Goal: Task Accomplishment & Management: Manage account settings

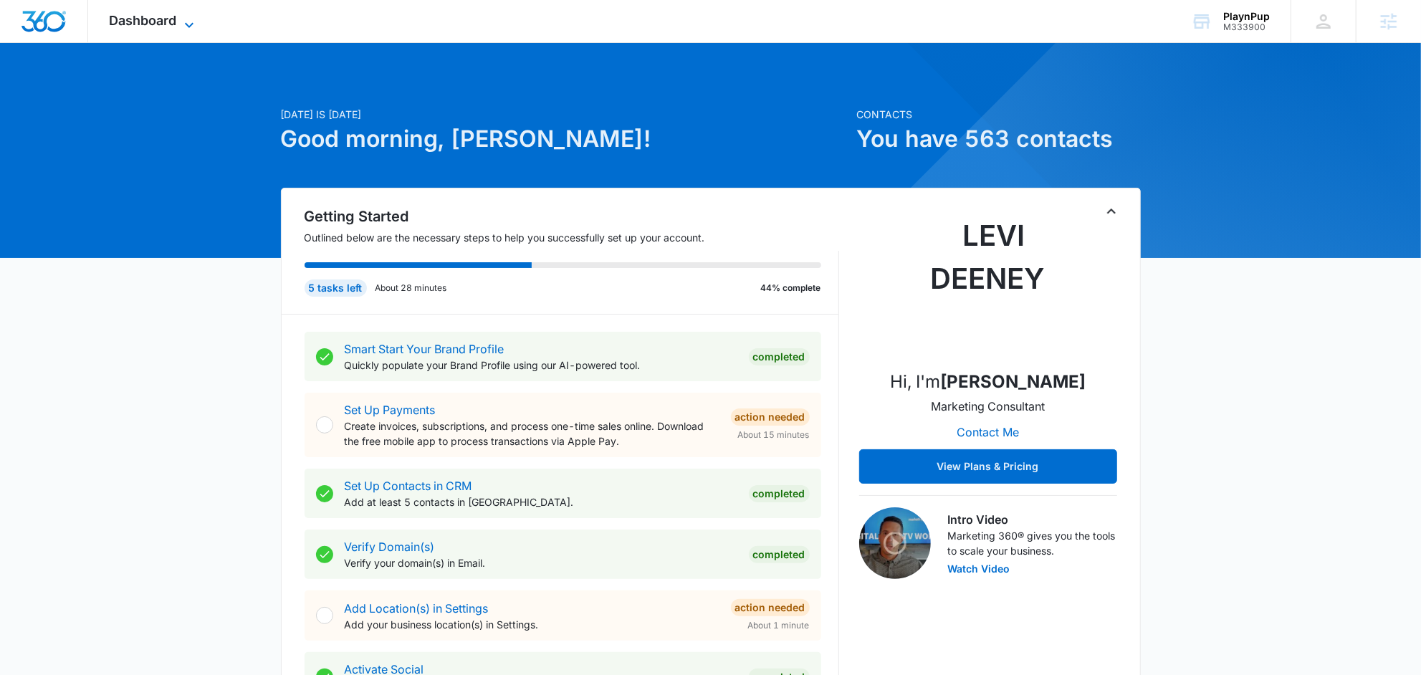
click at [154, 22] on span "Dashboard" at bounding box center [143, 20] width 67 height 15
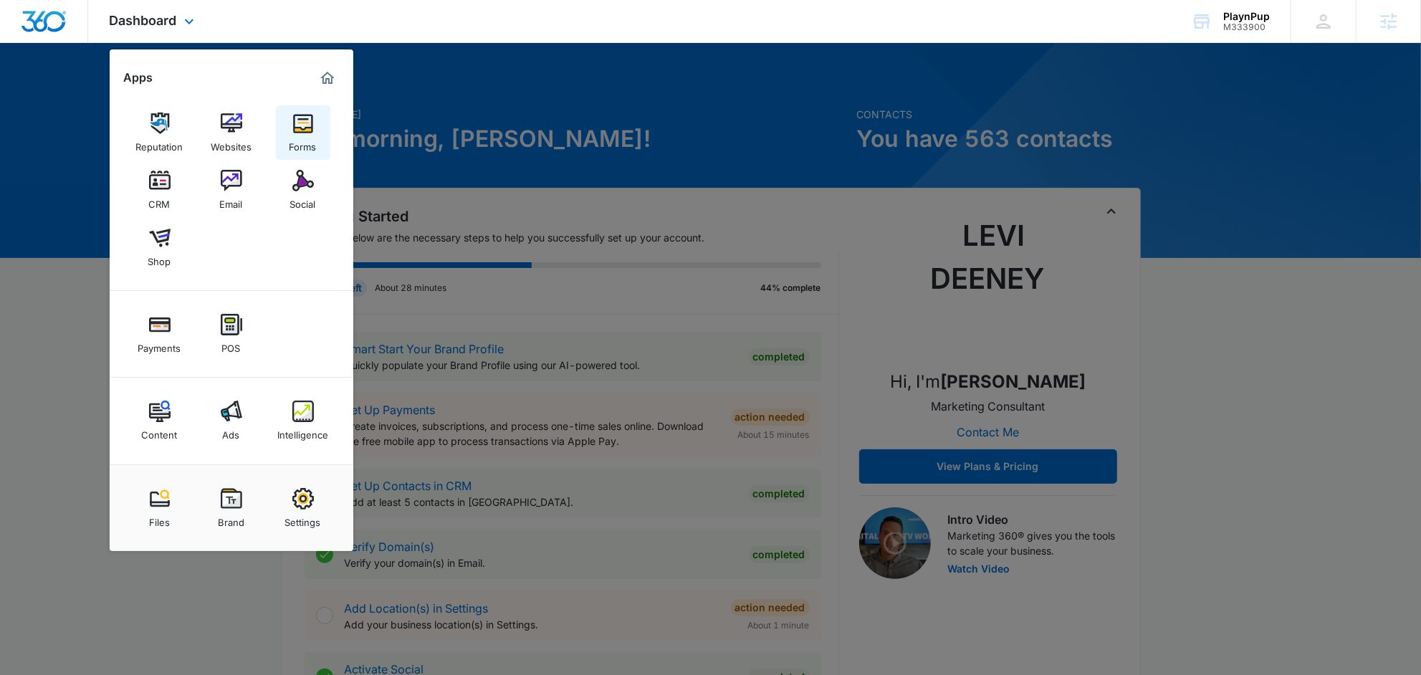
click at [295, 142] on div "Forms" at bounding box center [303, 143] width 27 height 19
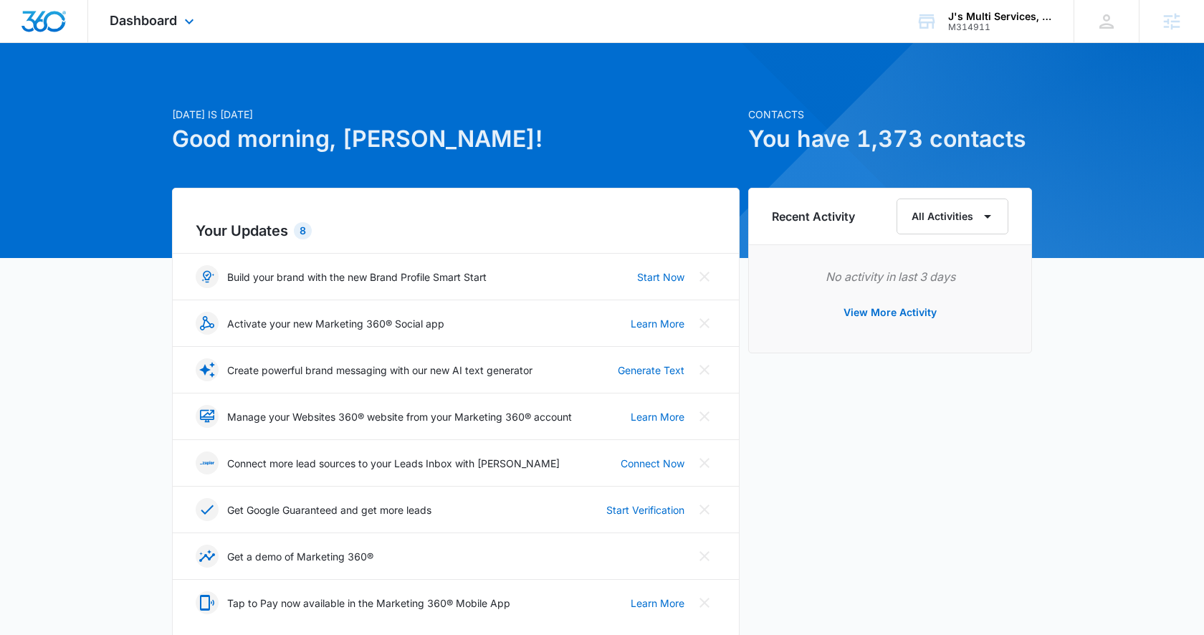
click at [145, 29] on div "Dashboard Apps Reputation Websites Forms CRM Email Social Payments POS Content …" at bounding box center [153, 21] width 131 height 42
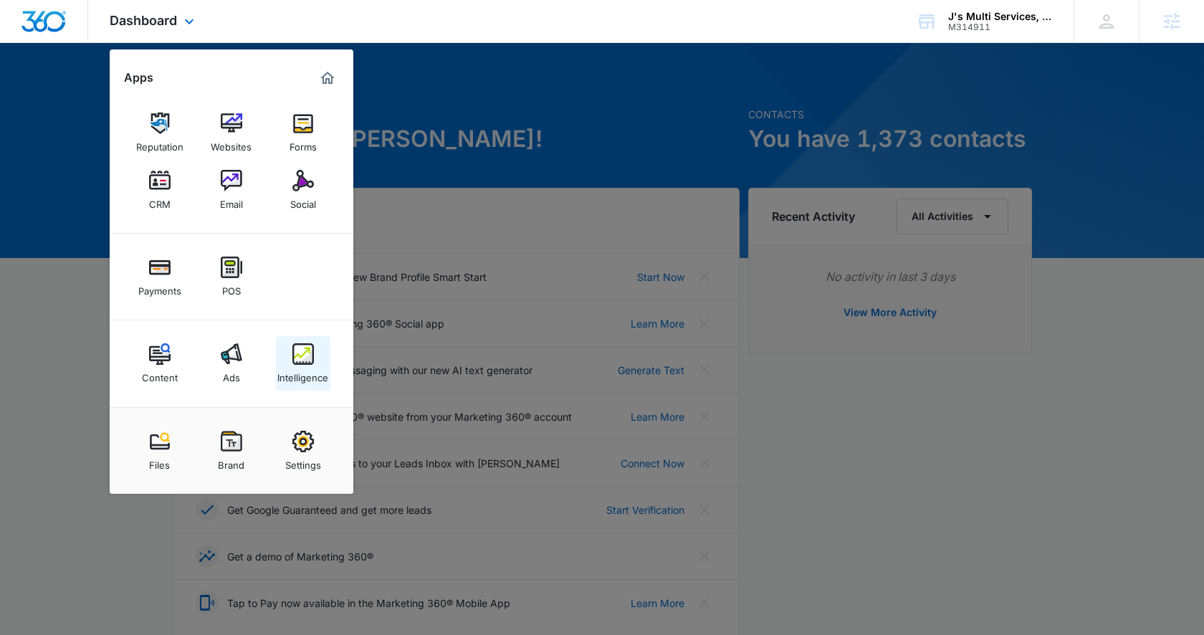
click at [292, 359] on img at bounding box center [303, 354] width 22 height 22
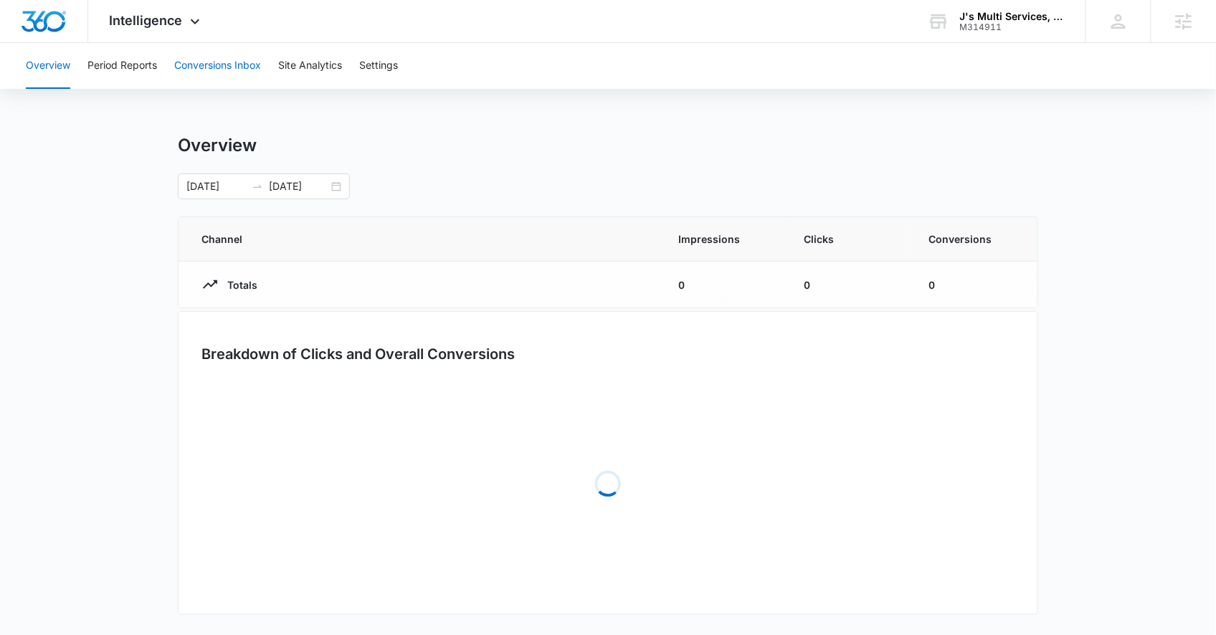
click at [239, 83] on button "Conversions Inbox" at bounding box center [217, 66] width 87 height 46
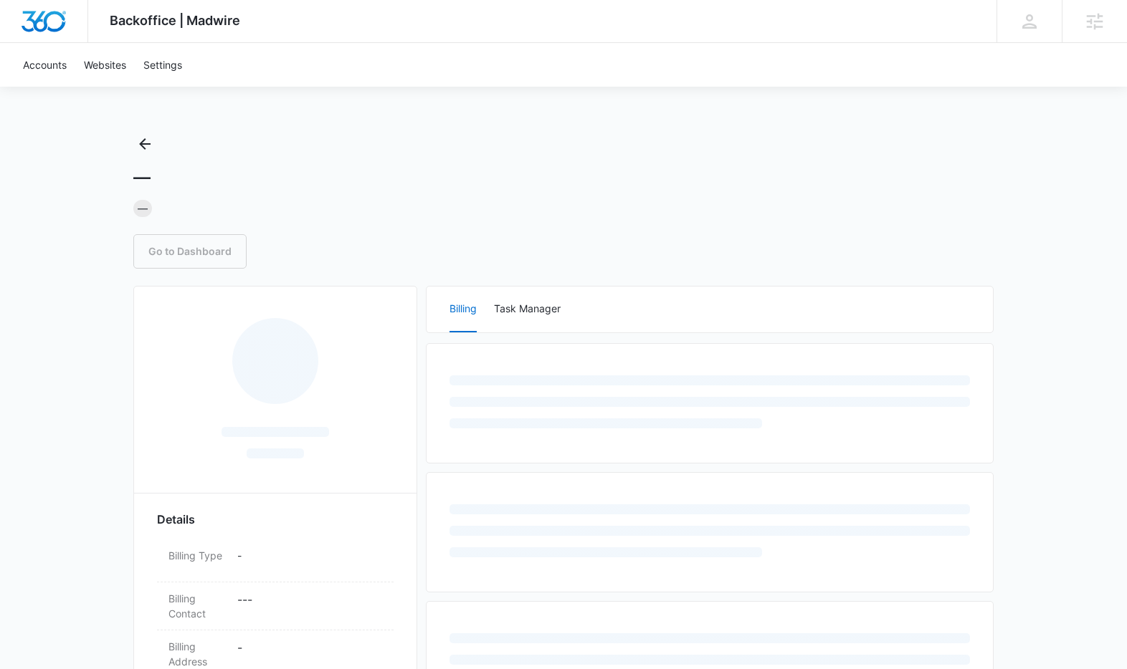
click at [419, 192] on div "— — Go to Dashboard" at bounding box center [563, 201] width 860 height 136
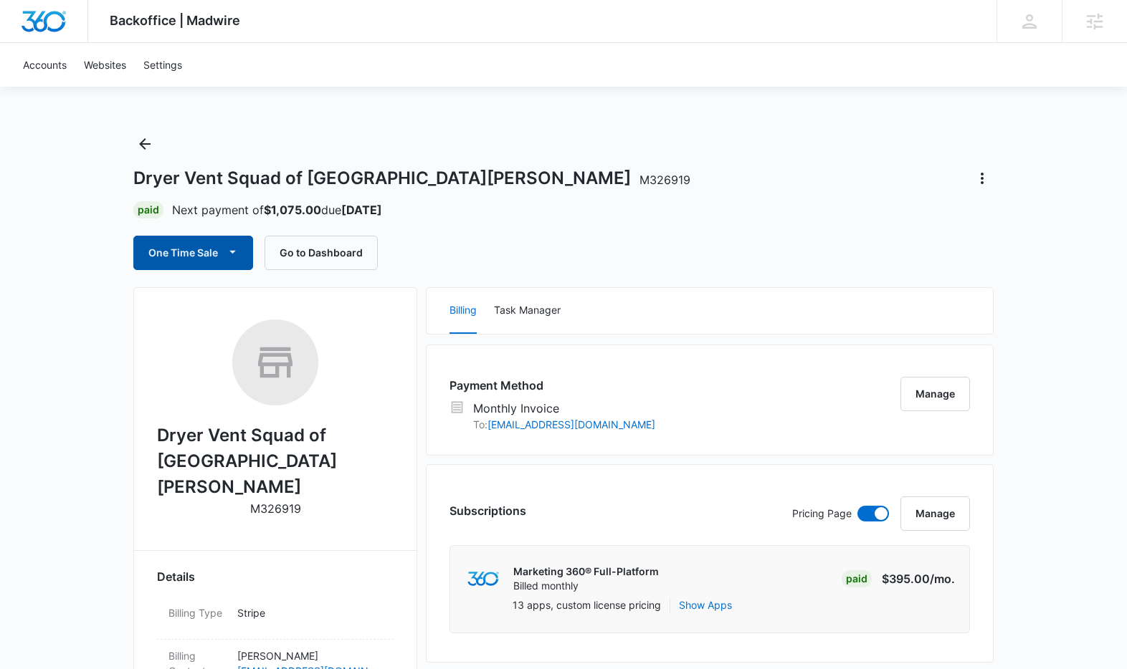
click at [214, 258] on button "One Time Sale" at bounding box center [193, 253] width 120 height 34
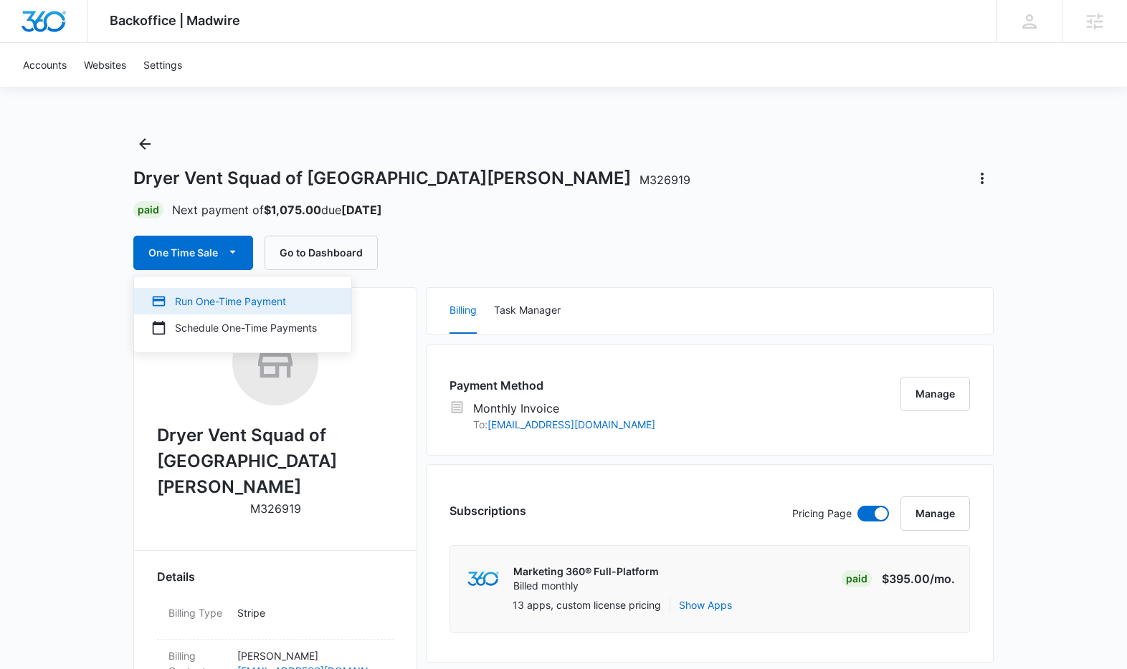
click at [221, 305] on div "Run One-Time Payment" at bounding box center [234, 301] width 166 height 15
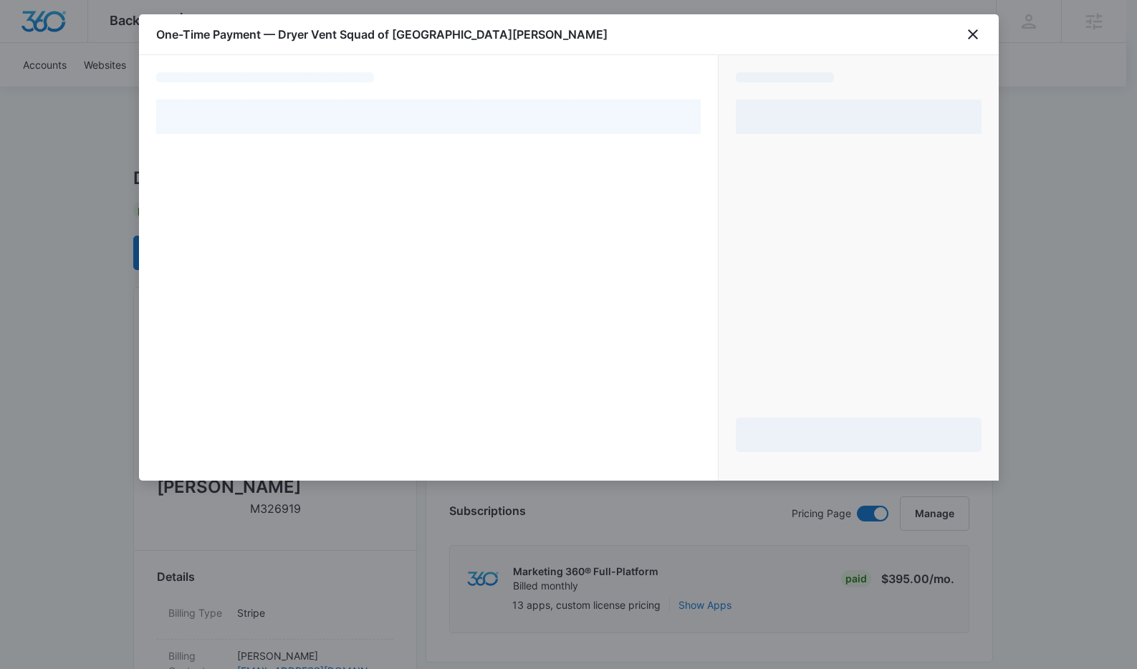
select select "MANUAL_INVOICE"
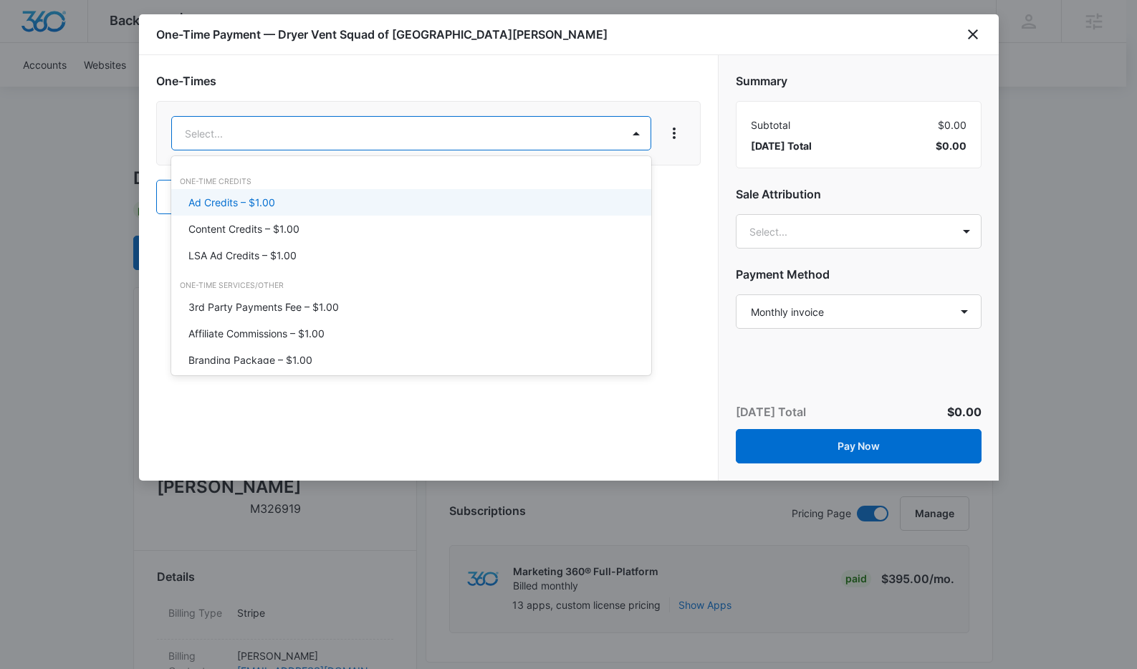
click at [329, 199] on div "Ad Credits – $1.00" at bounding box center [410, 202] width 443 height 15
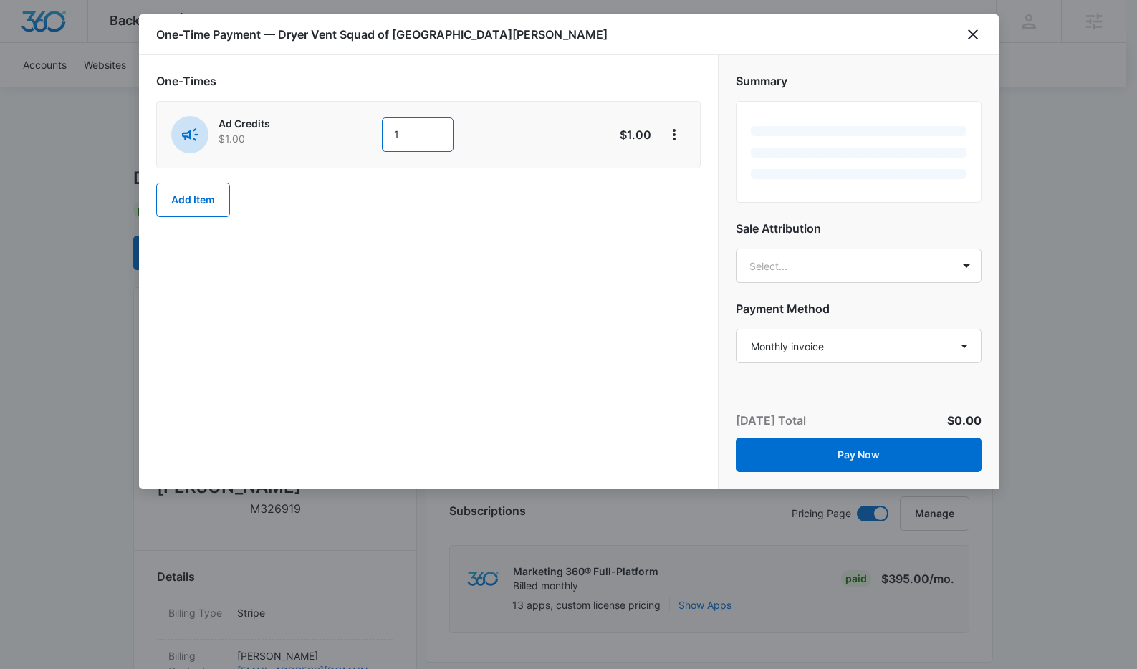
click at [423, 143] on input "1" at bounding box center [418, 135] width 72 height 34
type input "1075"
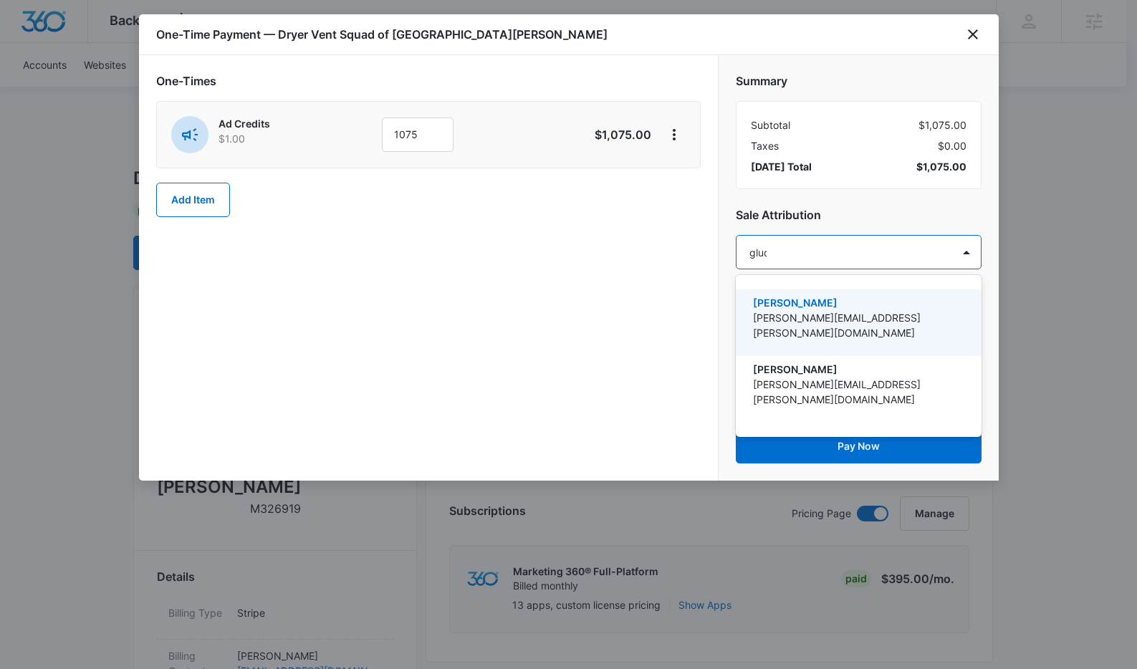
type input "gluch"
click at [824, 308] on p "[PERSON_NAME]" at bounding box center [857, 302] width 209 height 15
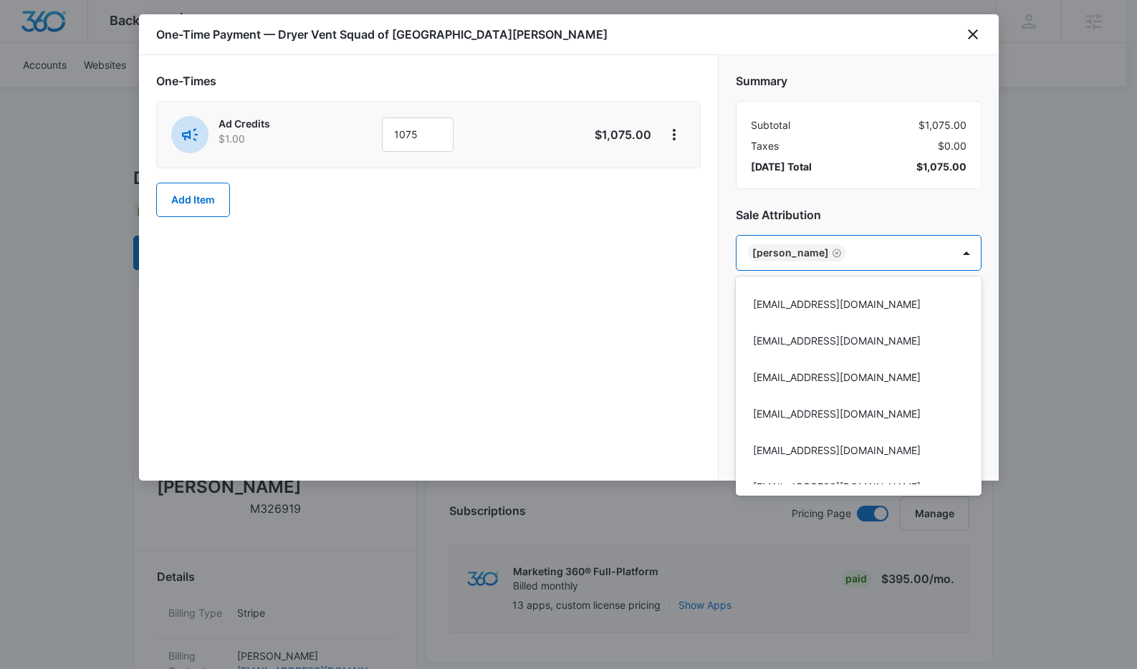
click at [824, 229] on div at bounding box center [568, 334] width 1137 height 669
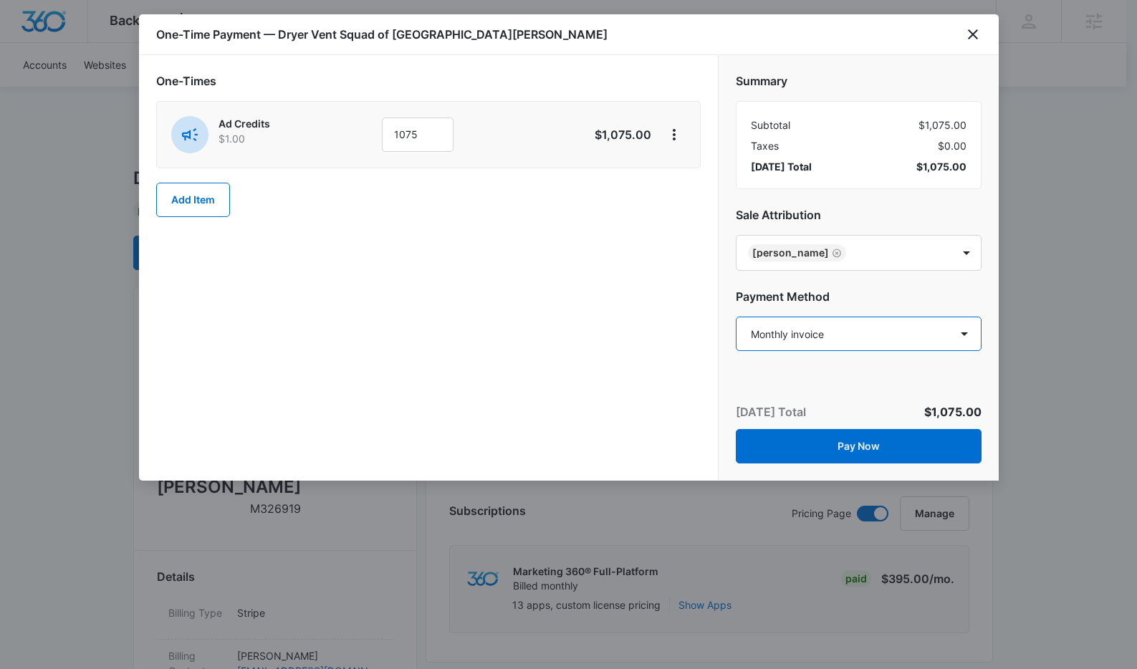
click at [832, 335] on select "Select a payment method Visa ending in 7867 Visa ending in 8227 Visa ending in …" at bounding box center [859, 334] width 246 height 34
select select "pm_1SBNPxA4n8RTgNjUY7alL5fh"
click at [736, 317] on select "Select a payment method Visa ending in 7867 Visa ending in 8227 Visa ending in …" at bounding box center [859, 334] width 246 height 34
click at [667, 388] on div "One-Times Ad Credits $1.00 1075 $1,075.00 Add Item" at bounding box center [428, 268] width 579 height 426
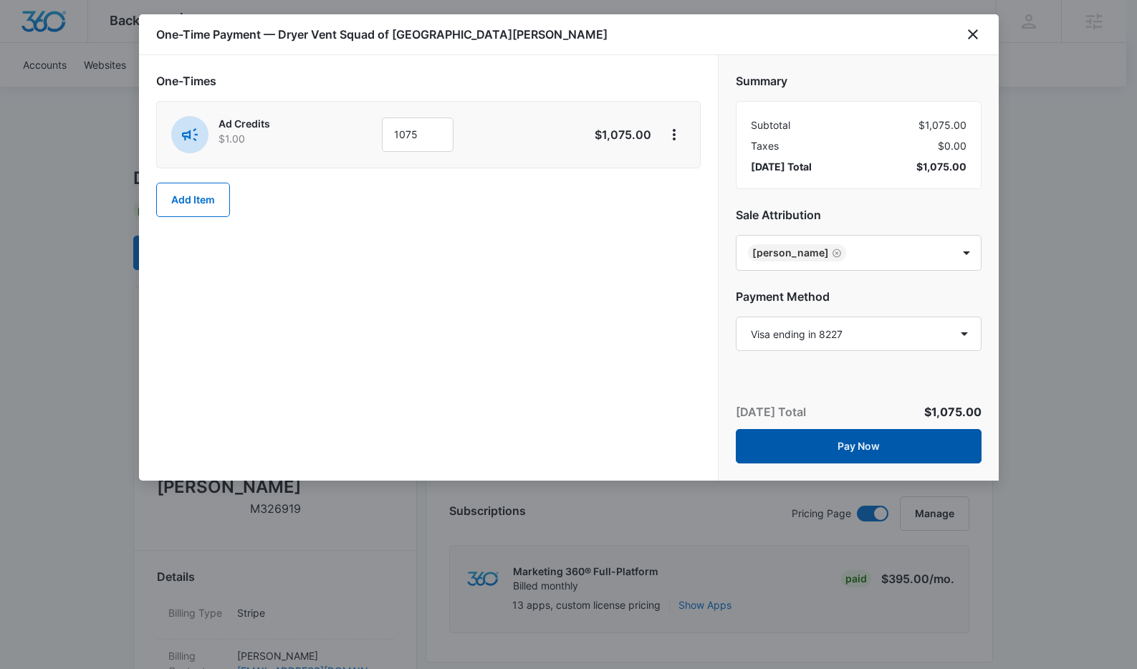
click at [884, 450] on button "Pay Now" at bounding box center [859, 446] width 246 height 34
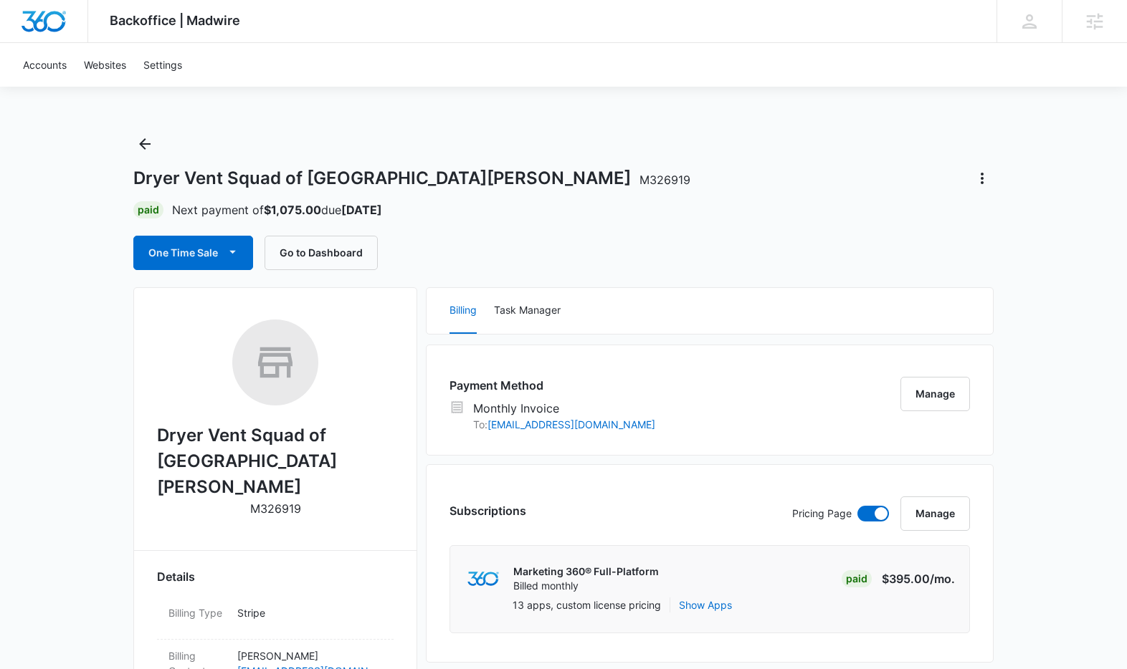
click at [659, 259] on div "One Time Sale Go to Dashboard" at bounding box center [563, 253] width 860 height 34
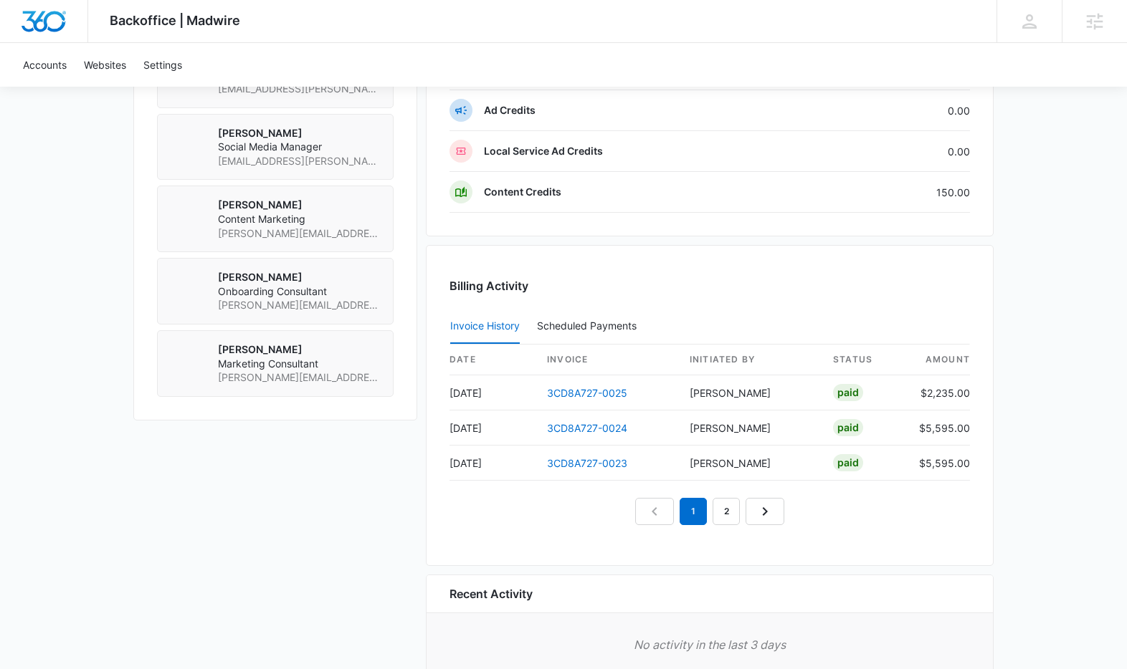
scroll to position [1185, 0]
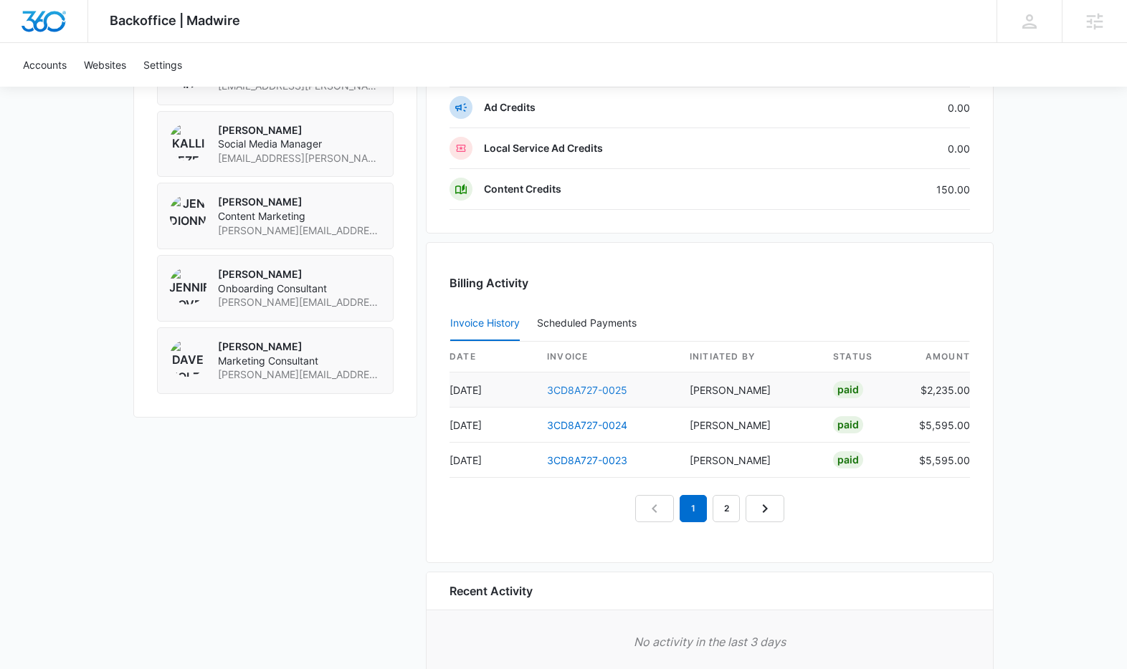
click at [591, 392] on link "3CD8A727-0025" at bounding box center [587, 390] width 80 height 12
click at [585, 424] on link "3CD8A727-0024" at bounding box center [587, 425] width 80 height 12
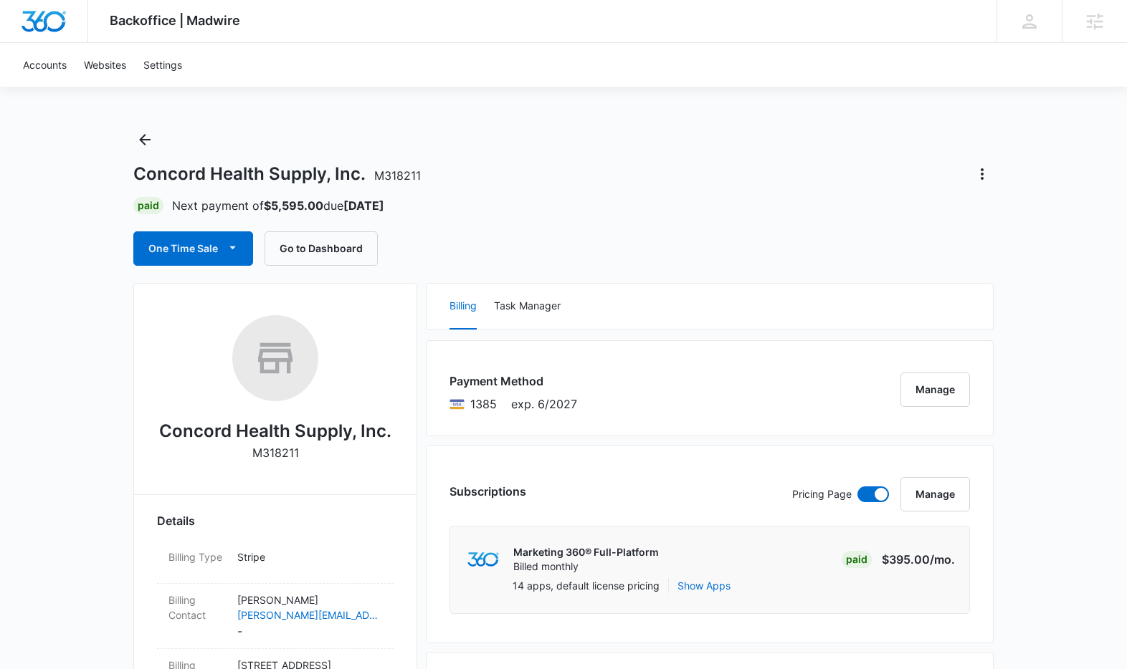
scroll to position [0, 0]
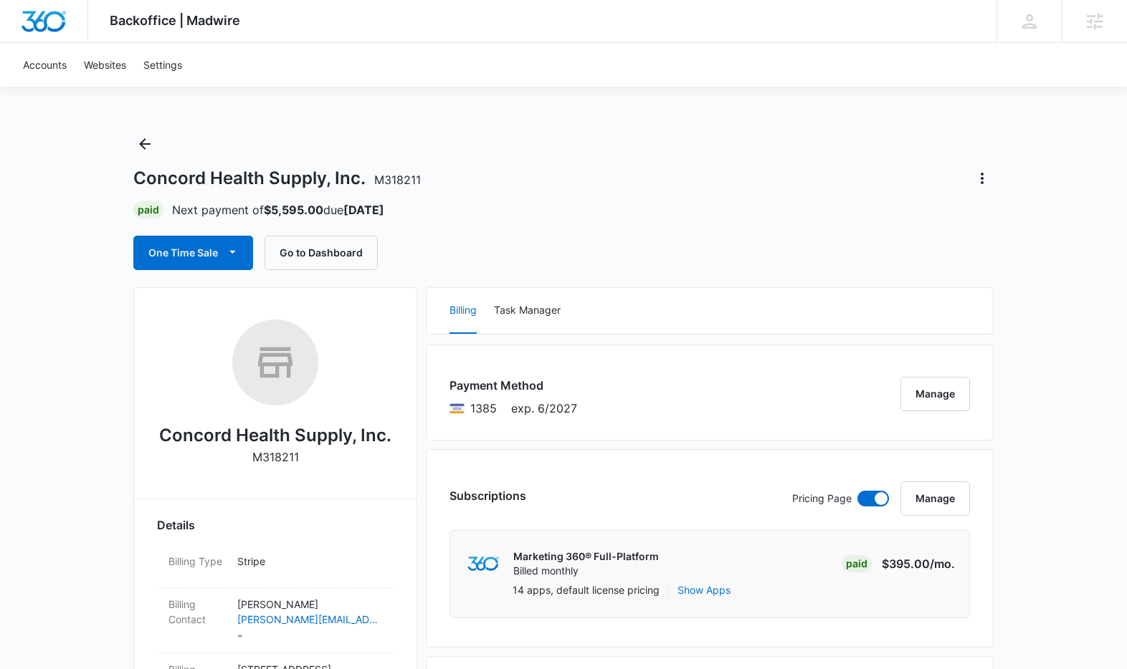
click at [401, 170] on h1 "Concord Health Supply, Inc. M318211" at bounding box center [276, 179] width 287 height 22
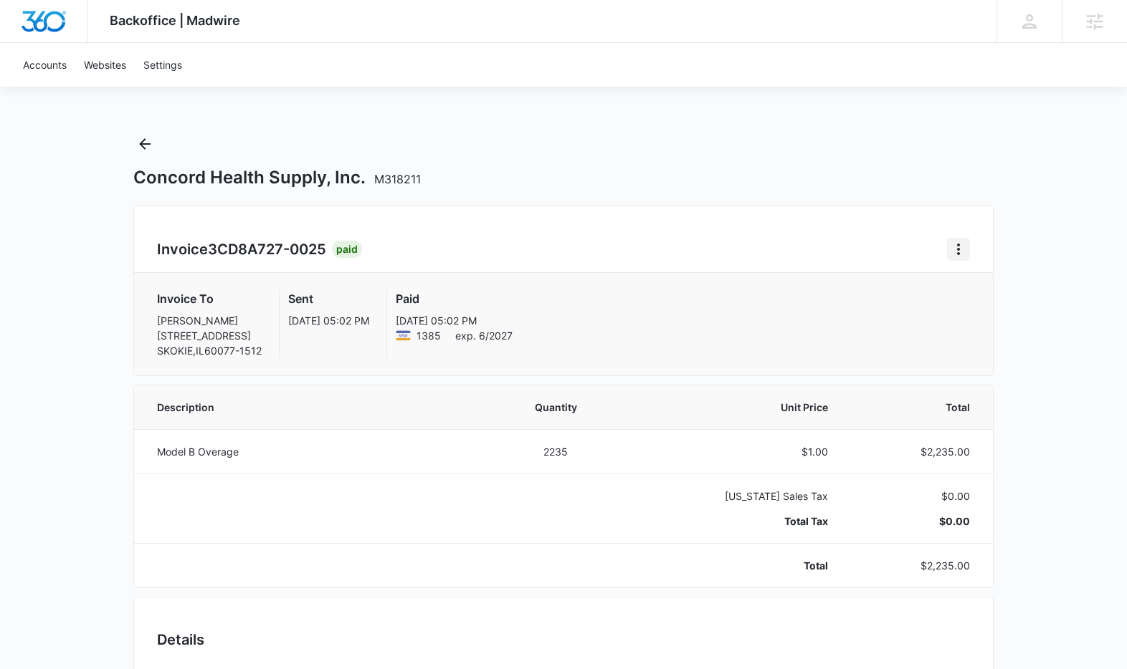
click at [960, 259] on button "Home" at bounding box center [958, 249] width 23 height 23
click at [972, 291] on link "Download Invoice" at bounding box center [1006, 289] width 83 height 12
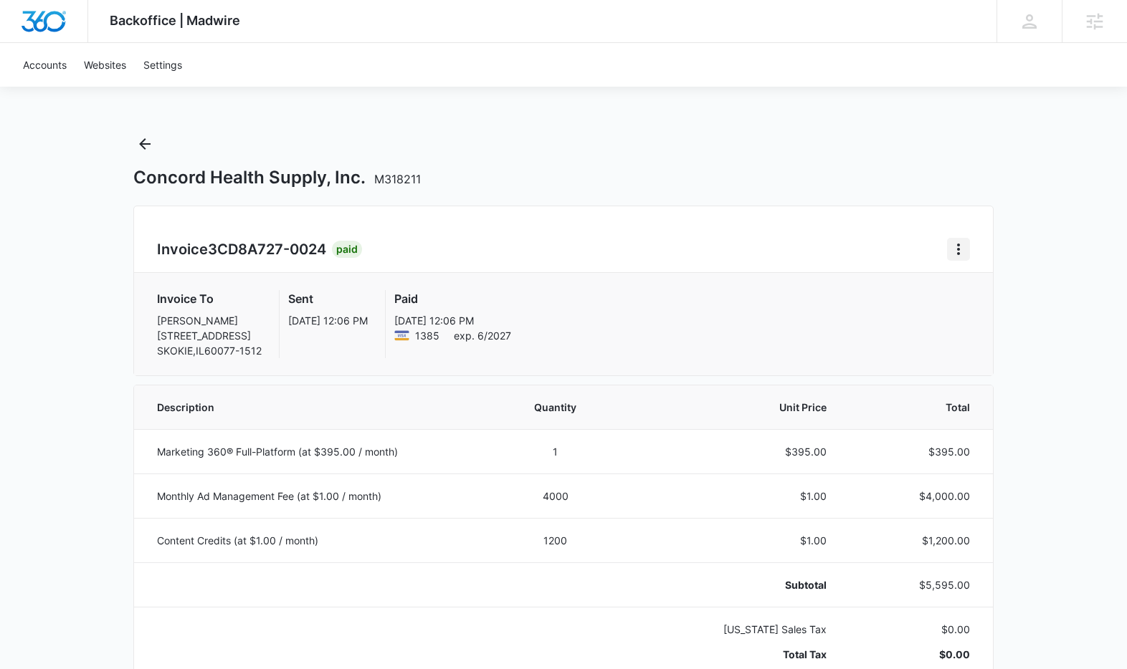
click at [957, 246] on icon "Home" at bounding box center [958, 249] width 17 height 17
click at [965, 295] on link "Download Invoice" at bounding box center [1006, 289] width 83 height 12
click at [951, 247] on icon "Home" at bounding box center [958, 249] width 17 height 17
click at [970, 283] on link "Download Invoice" at bounding box center [1006, 289] width 83 height 12
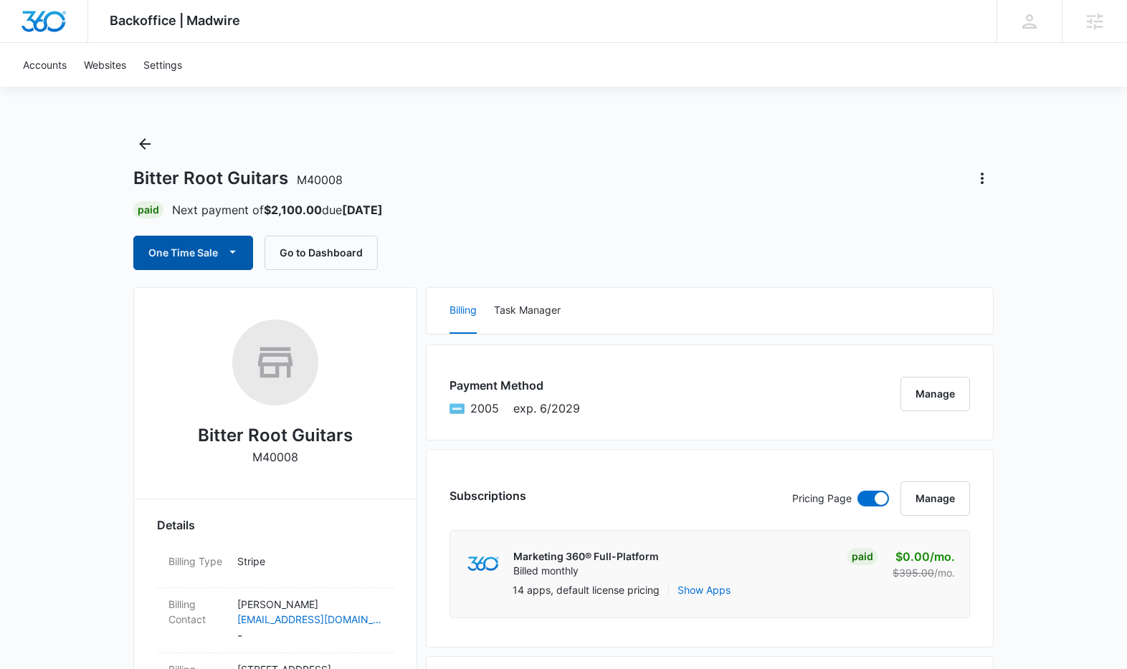
click at [214, 256] on button "One Time Sale" at bounding box center [193, 253] width 120 height 34
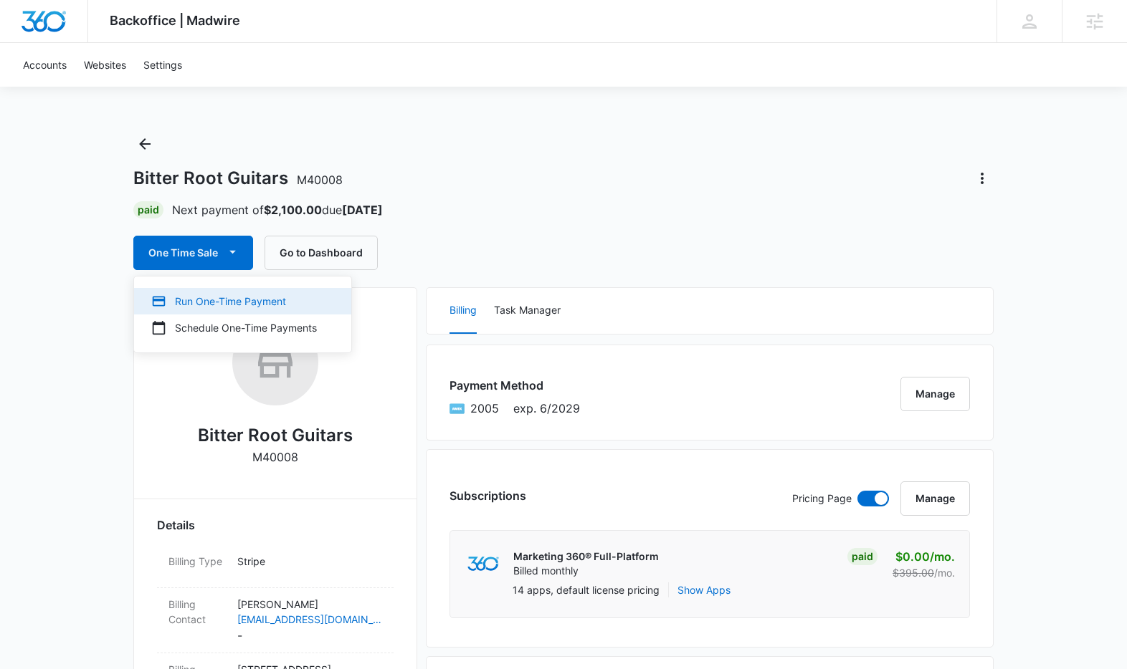
click at [221, 298] on div "Run One-Time Payment" at bounding box center [234, 301] width 166 height 15
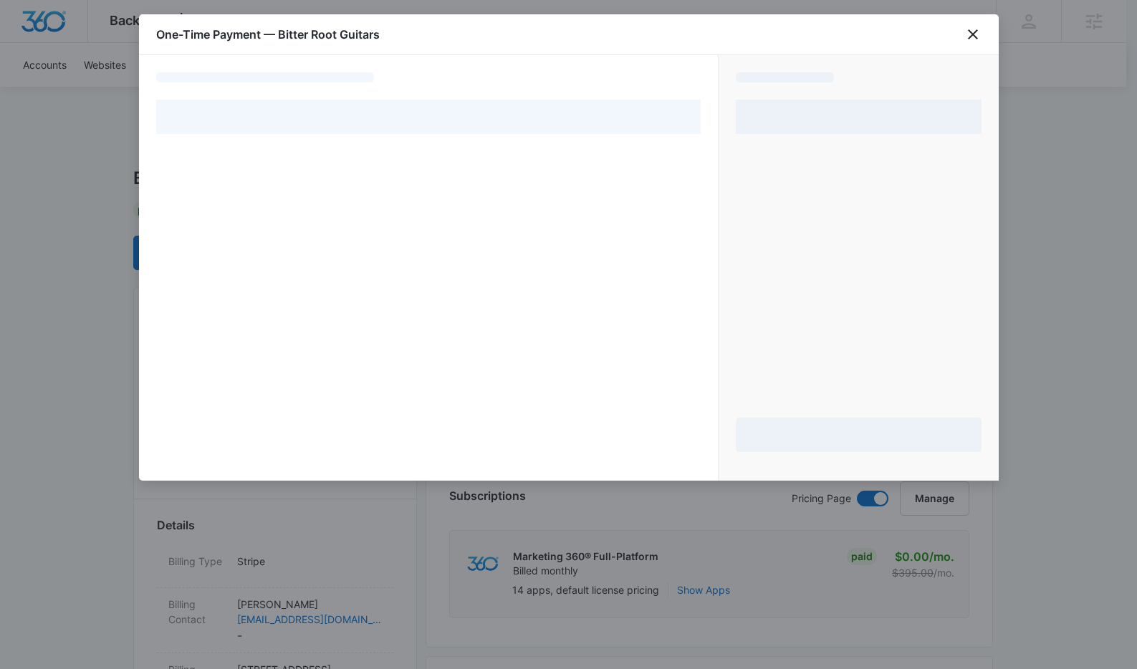
select select "pm_1NWQO4A4n8RTgNjUF3alobAh"
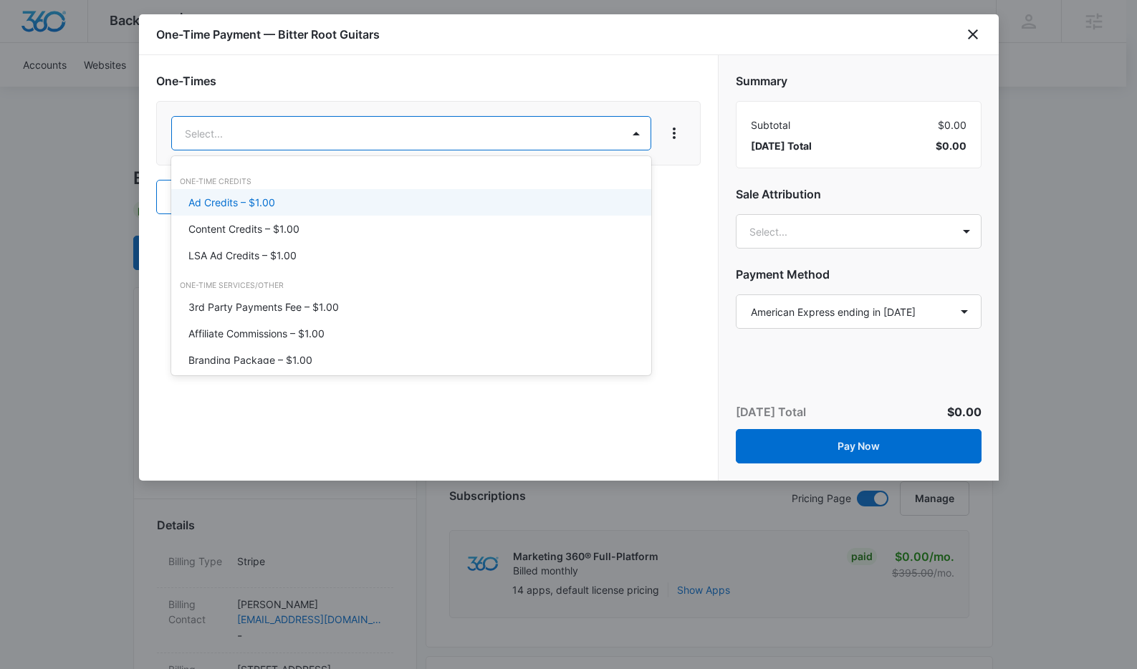
click at [252, 201] on p "Ad Credits – $1.00" at bounding box center [232, 202] width 87 height 15
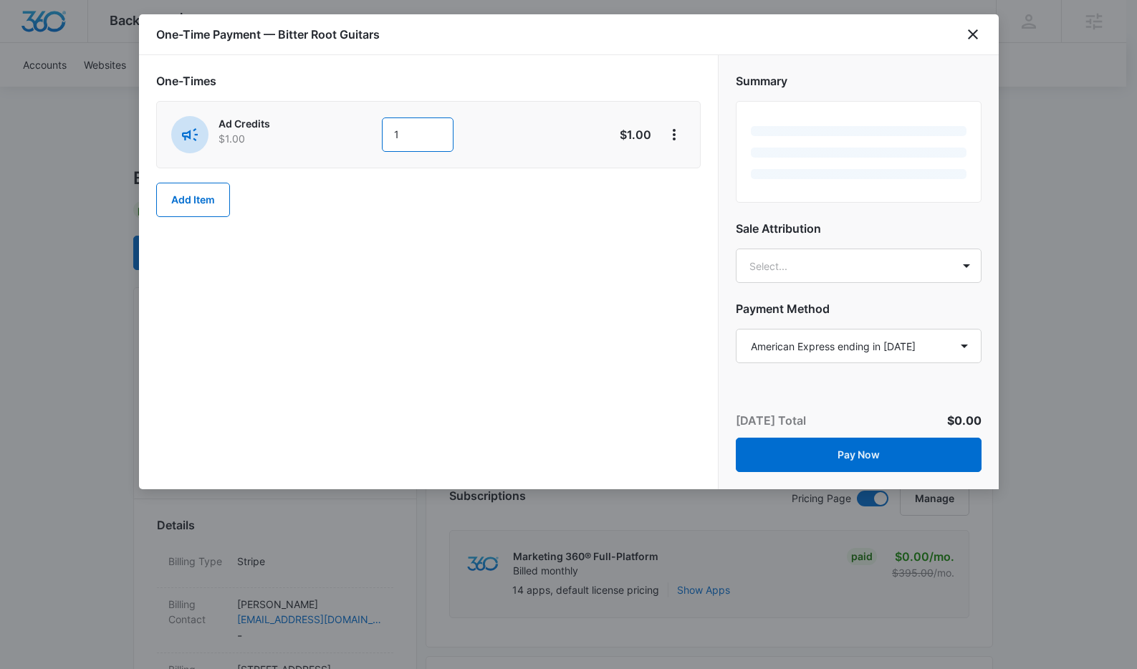
drag, startPoint x: 421, startPoint y: 133, endPoint x: 365, endPoint y: 129, distance: 56.8
click at [365, 129] on div "Ad Credits $1.00 1" at bounding box center [377, 134] width 413 height 37
paste input "$605.00"
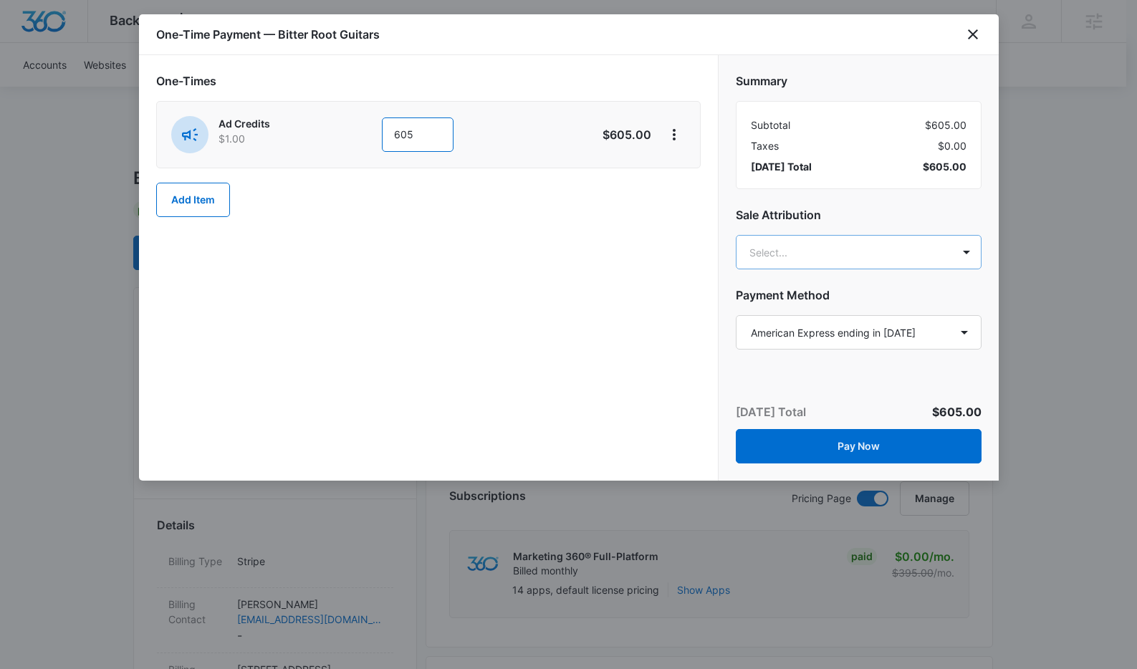
type input "605"
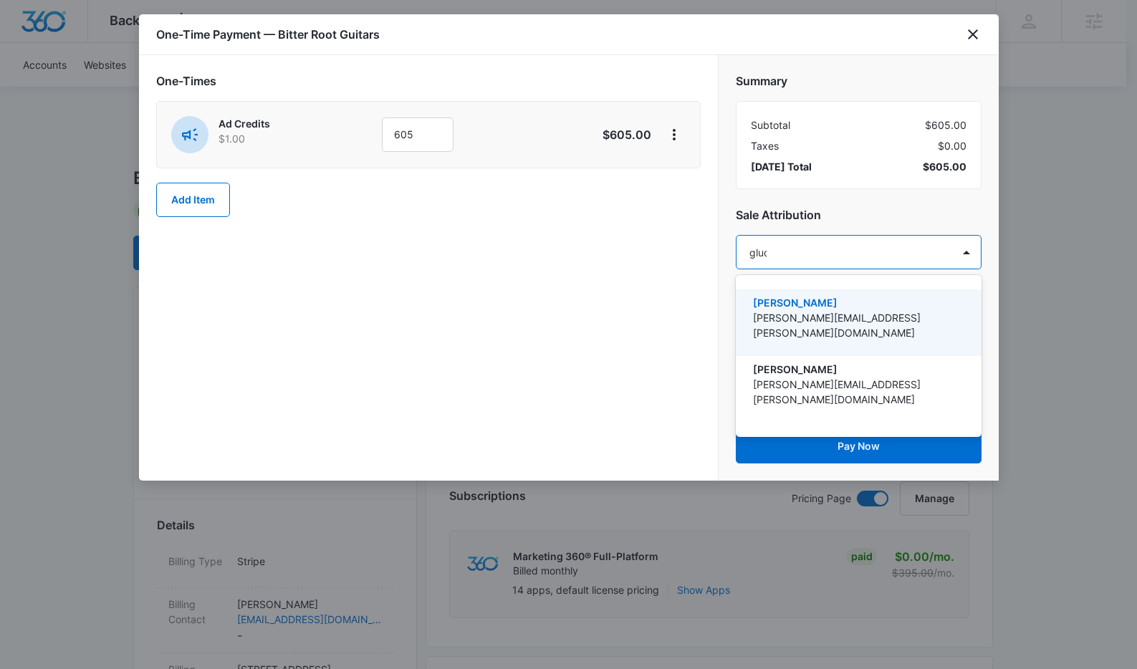
type input "gluch"
click at [827, 295] on p "[PERSON_NAME]" at bounding box center [857, 302] width 209 height 15
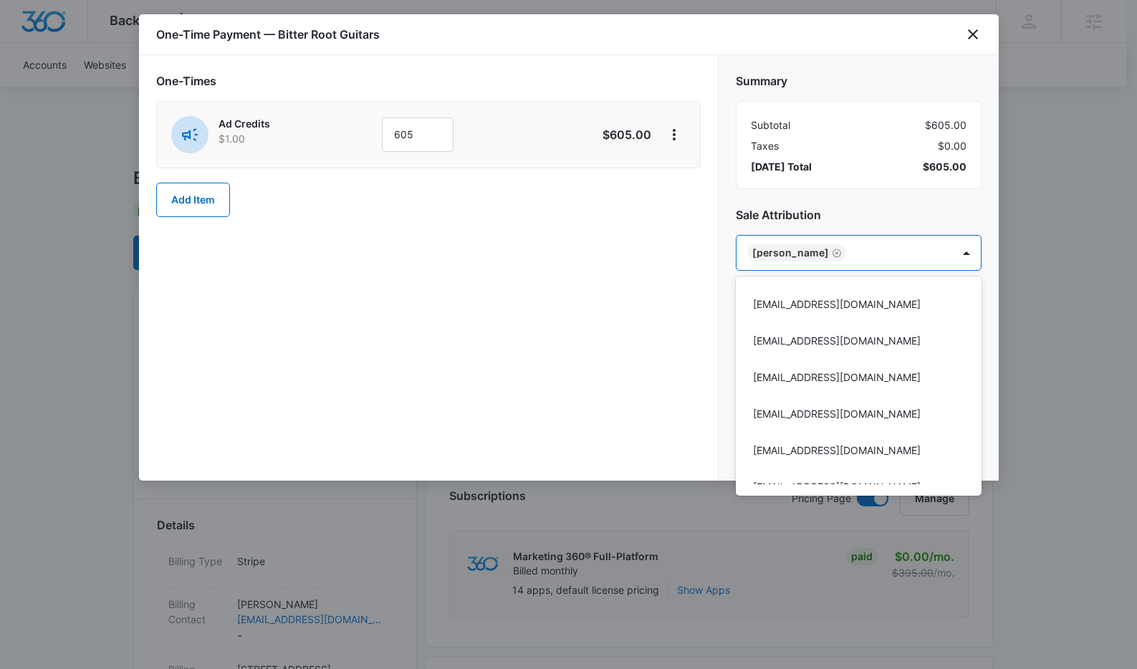
click at [864, 214] on div at bounding box center [568, 334] width 1137 height 669
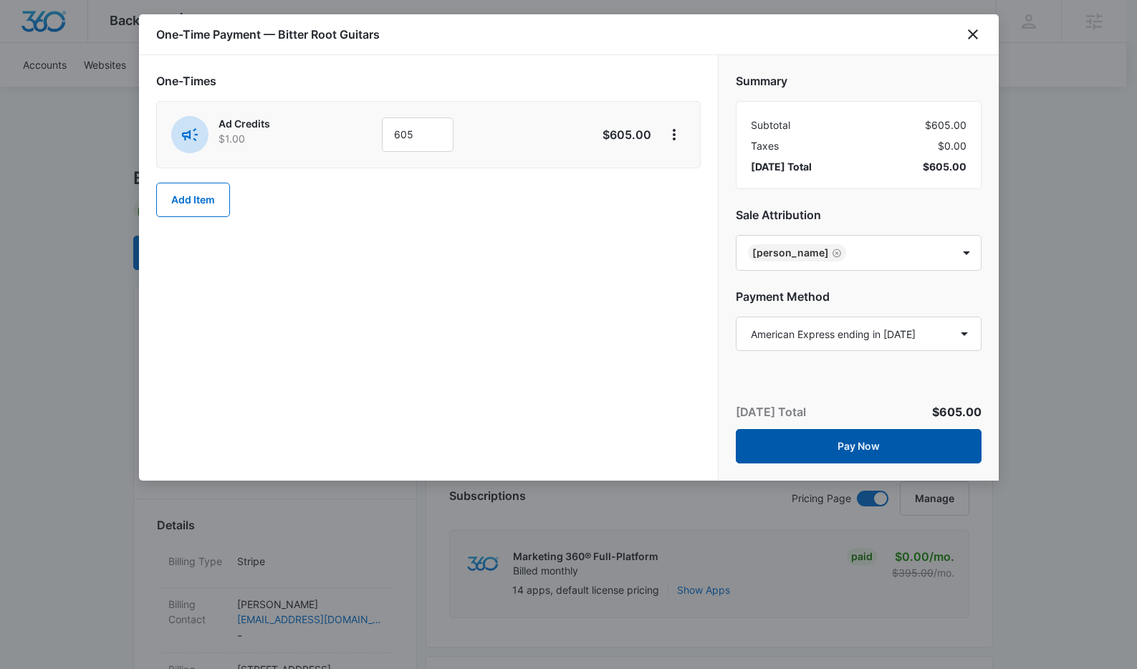
click at [843, 452] on button "Pay Now" at bounding box center [859, 446] width 246 height 34
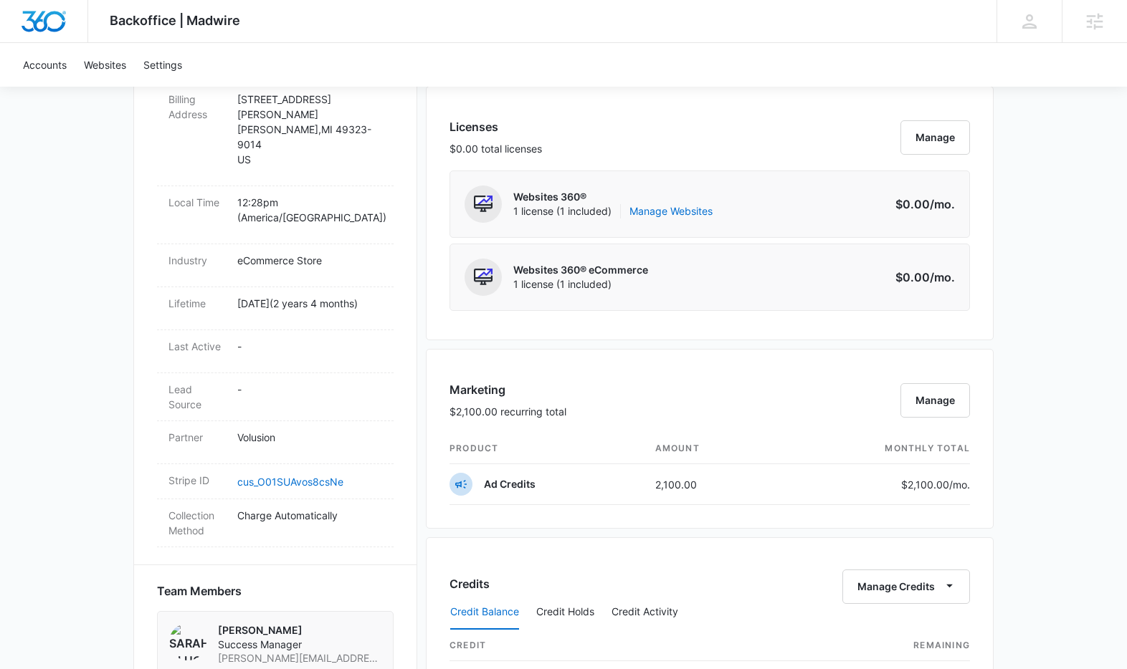
scroll to position [571, 0]
click at [949, 406] on button "Manage" at bounding box center [935, 400] width 70 height 34
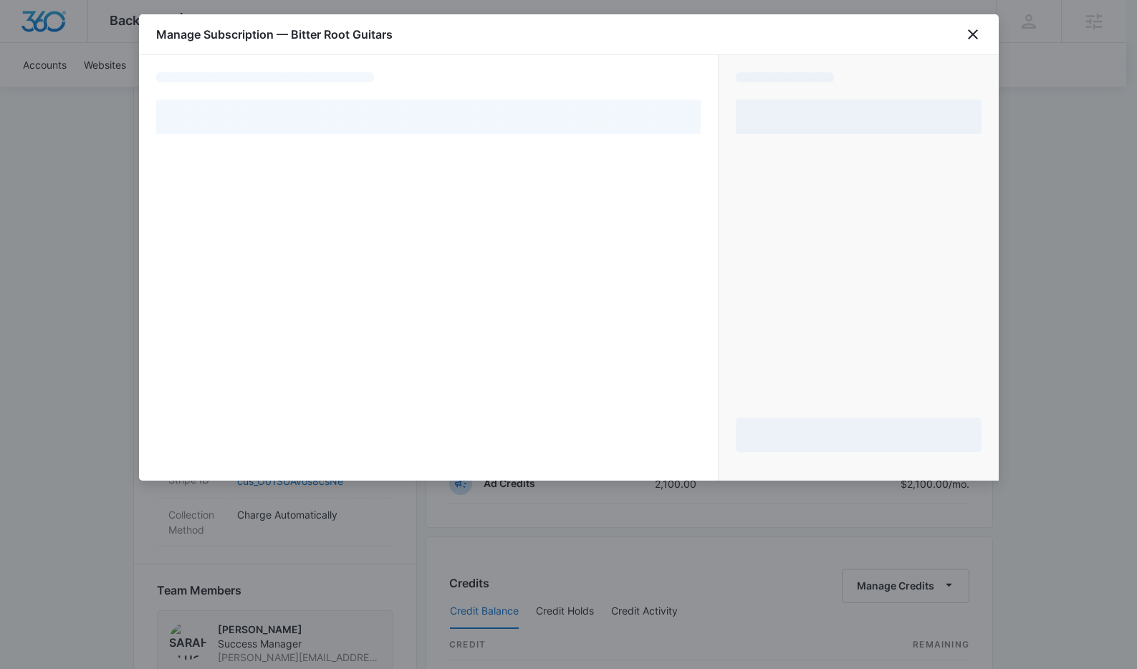
select select "pm_1NWQO4A4n8RTgNjUF3alobAh"
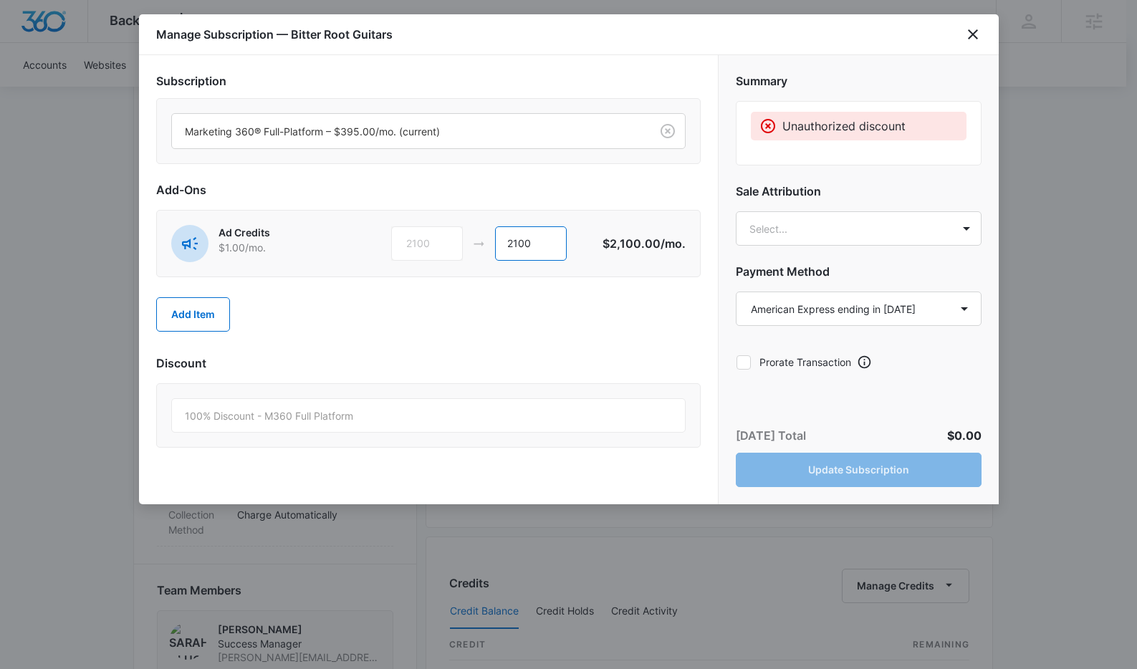
drag, startPoint x: 514, startPoint y: 245, endPoint x: 547, endPoint y: 247, distance: 33.0
click at [547, 247] on input "2100" at bounding box center [531, 243] width 72 height 34
type input "2825"
click at [843, 244] on body "Backoffice | Madwire Apps Settings Sarah Gluchacki Sarah.Gluchacki@madwire.com …" at bounding box center [568, 374] width 1137 height 1891
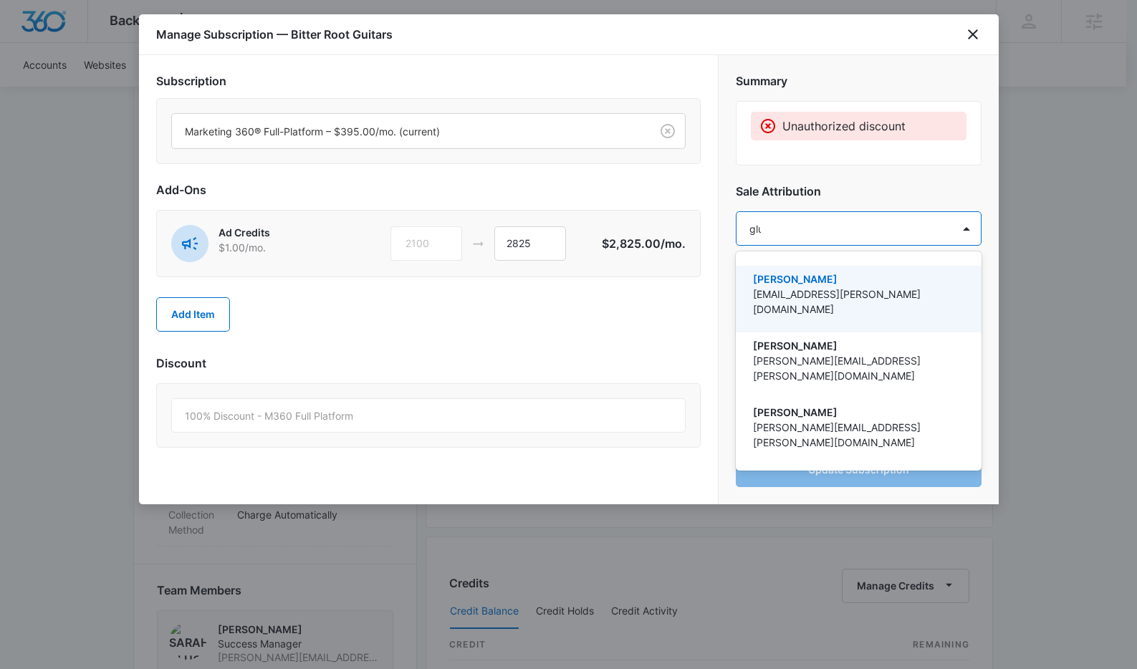
type input "gluch"
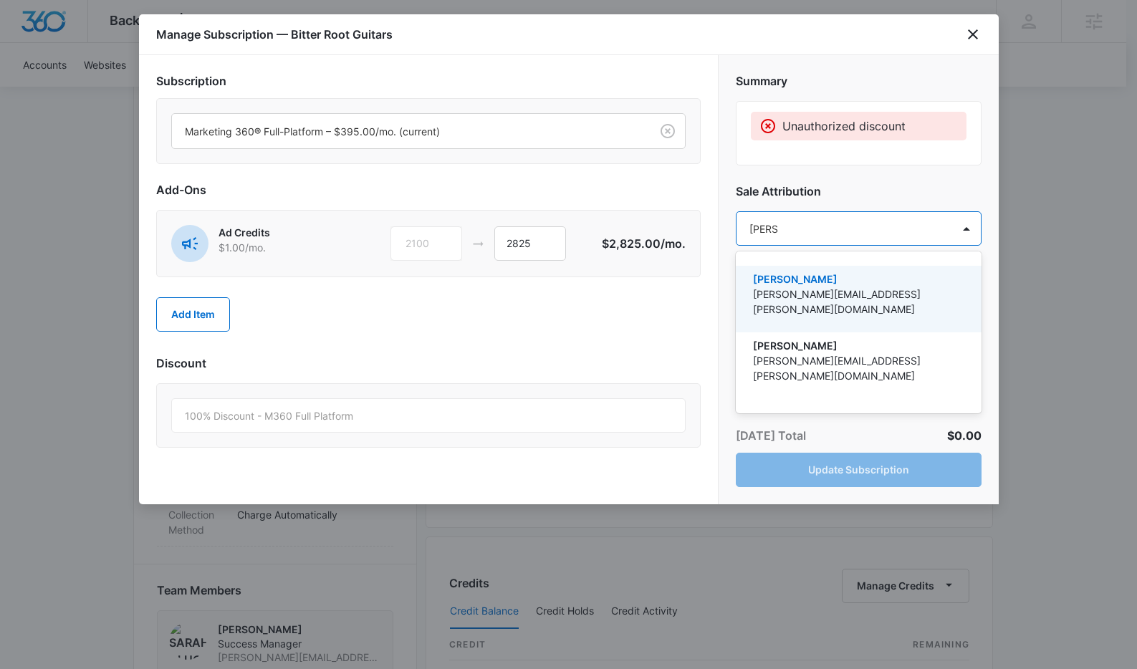
click at [917, 273] on p "[PERSON_NAME]" at bounding box center [857, 279] width 209 height 15
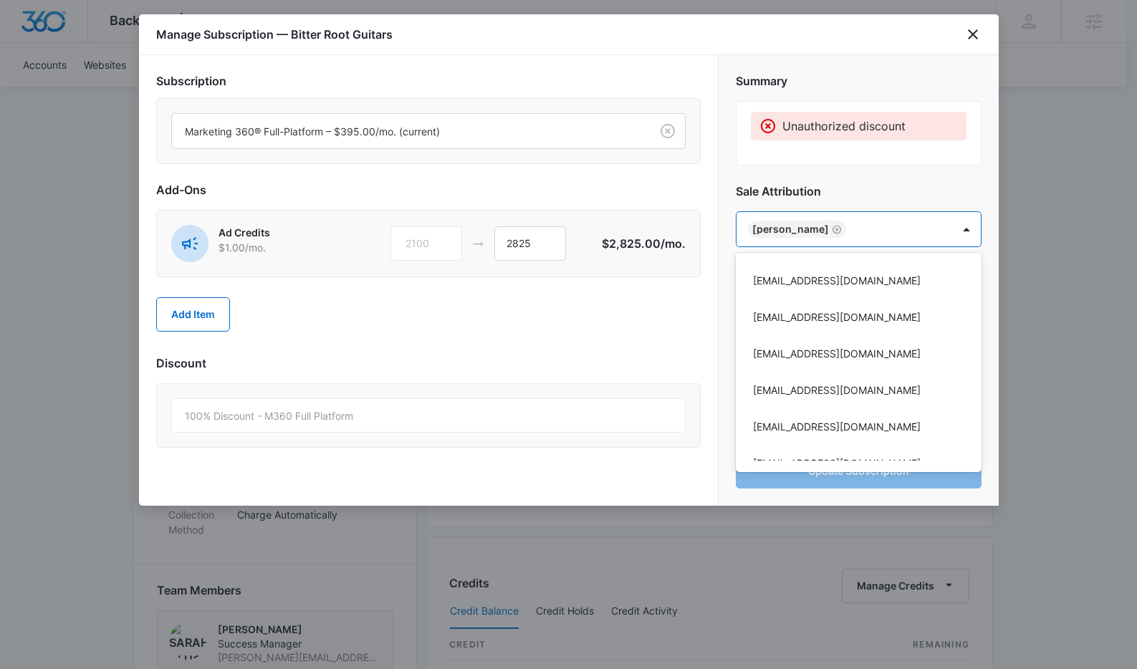
click at [897, 171] on div at bounding box center [568, 334] width 1137 height 669
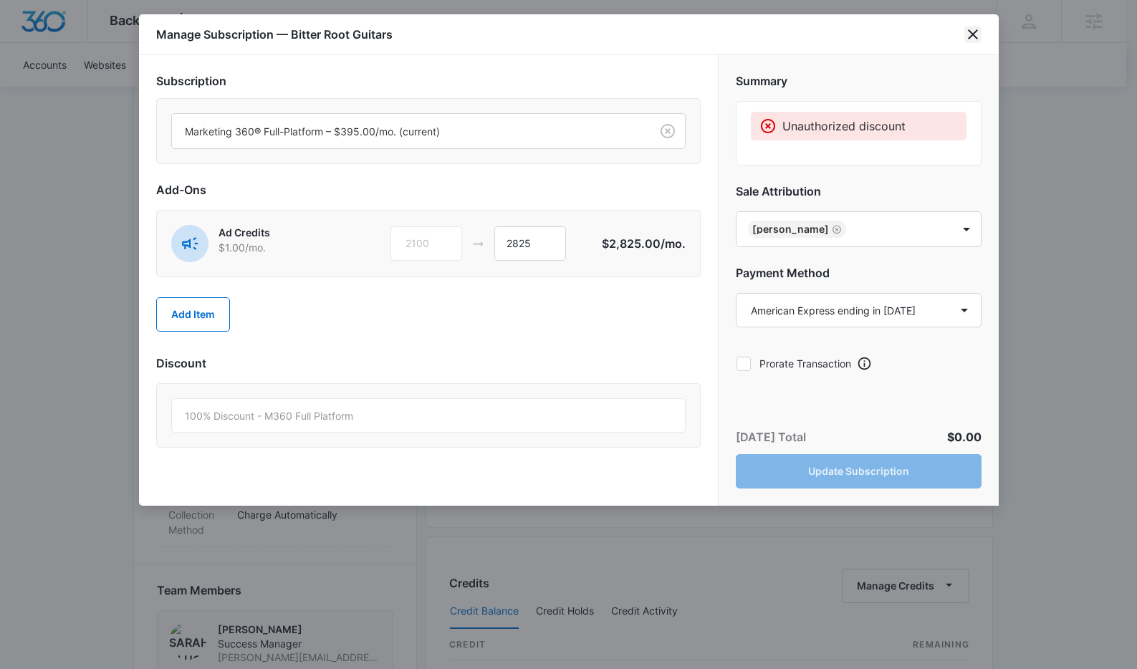
click at [976, 36] on icon "close" at bounding box center [973, 34] width 17 height 17
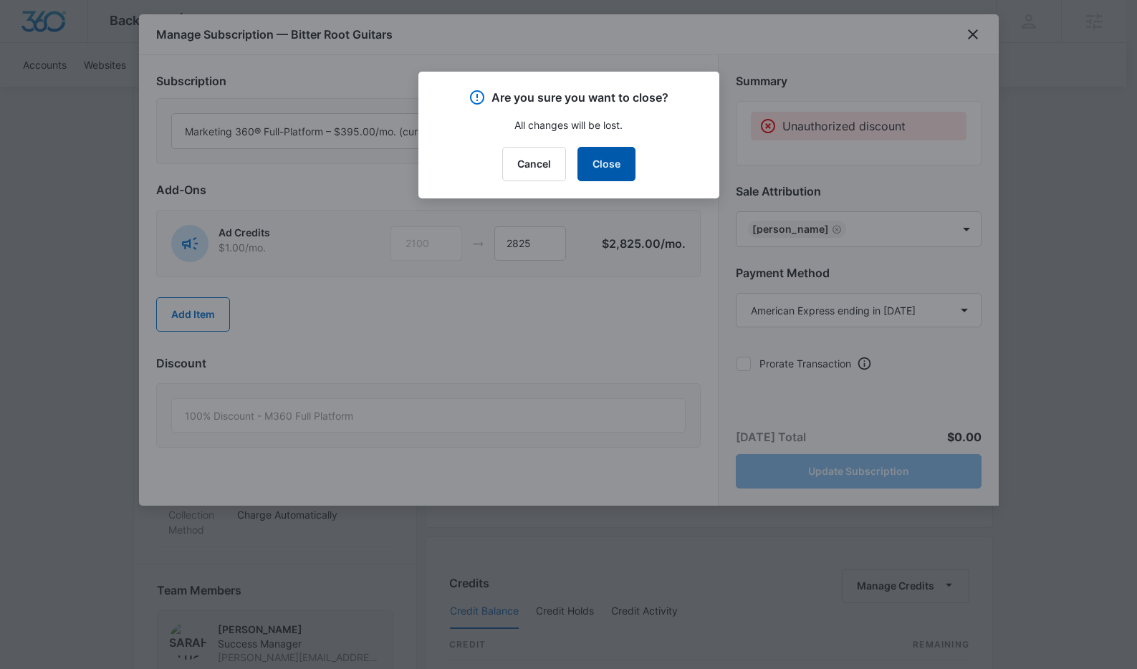
click at [626, 148] on button "Close" at bounding box center [607, 164] width 58 height 34
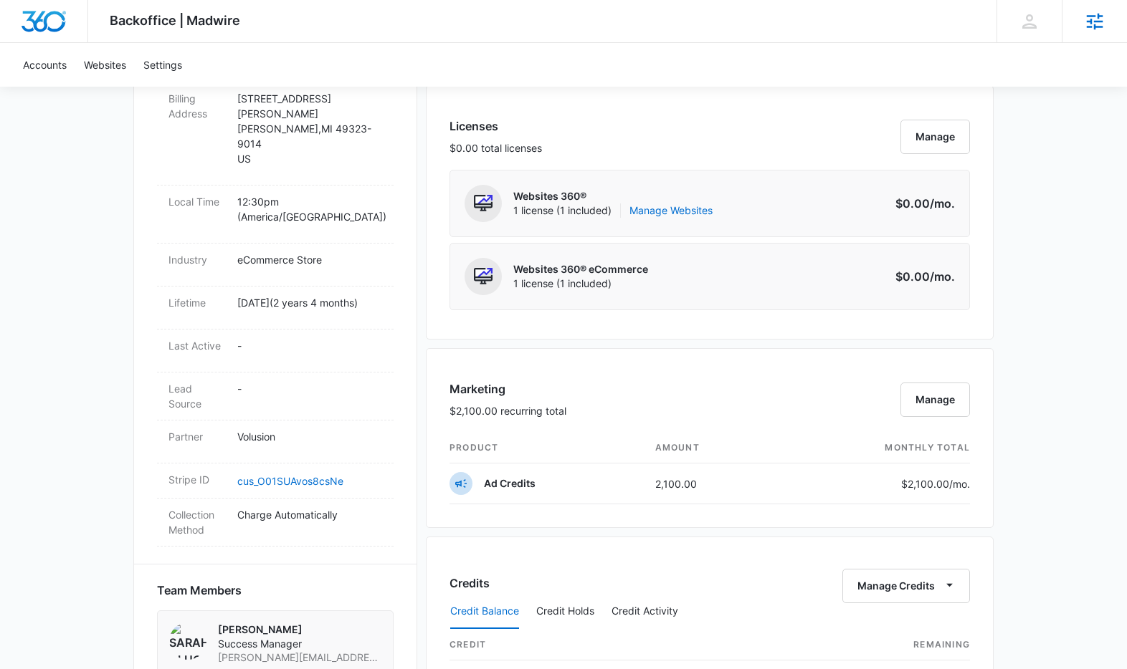
click at [1100, 26] on icon at bounding box center [1095, 21] width 16 height 16
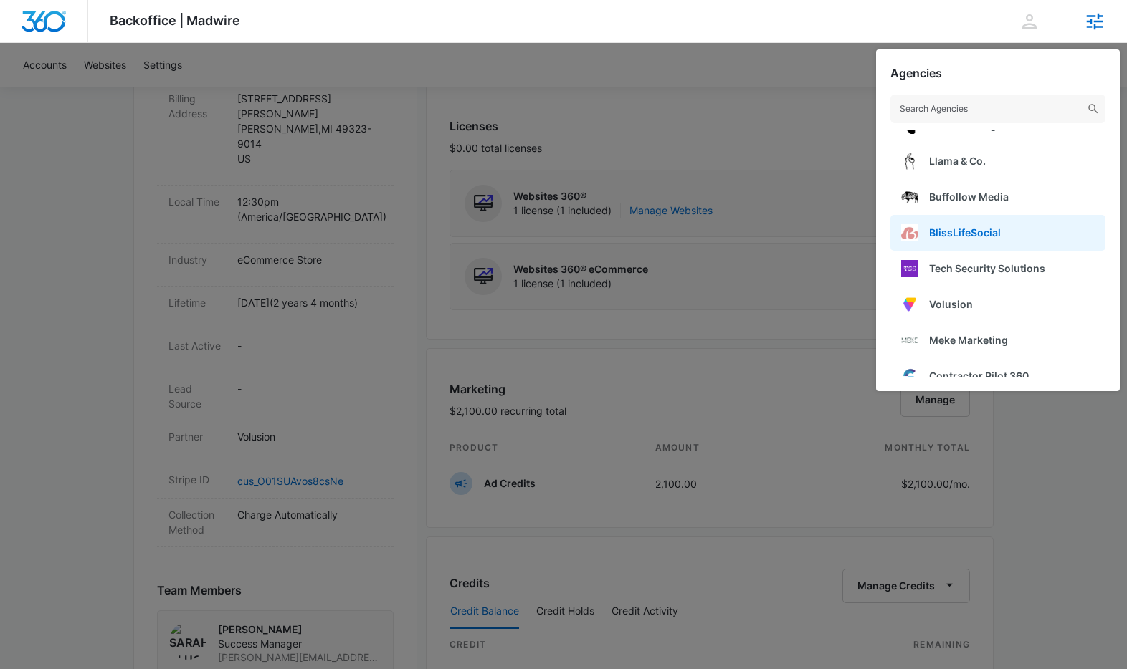
scroll to position [101, 0]
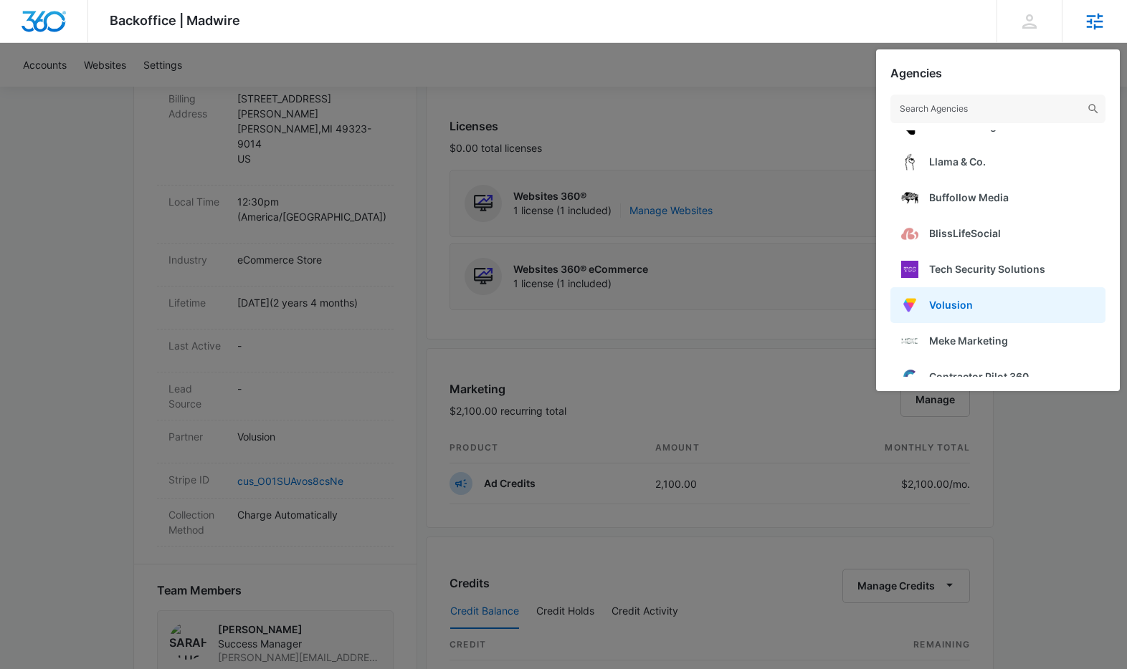
click at [960, 287] on link "Volusion" at bounding box center [997, 305] width 215 height 36
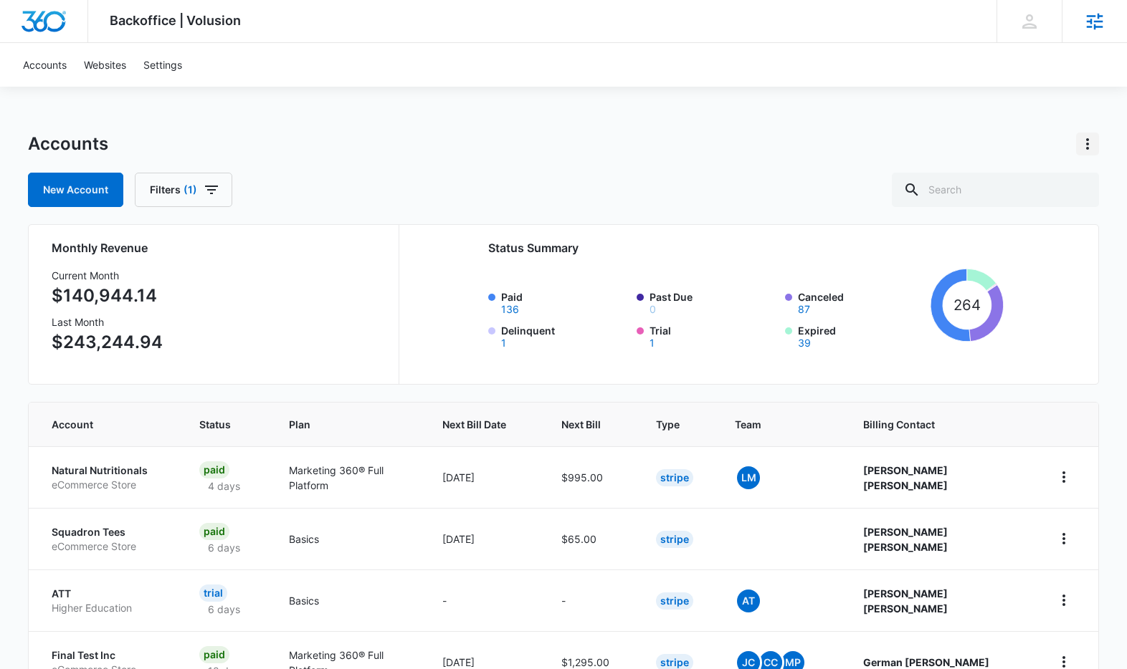
click at [1084, 146] on icon "Actions" at bounding box center [1087, 143] width 17 height 17
click at [1021, 126] on div "Backoffice | Volusion Apps Settings Sarah Gluchacki Sarah.Gluchacki@madwire.com…" at bounding box center [563, 591] width 1127 height 1183
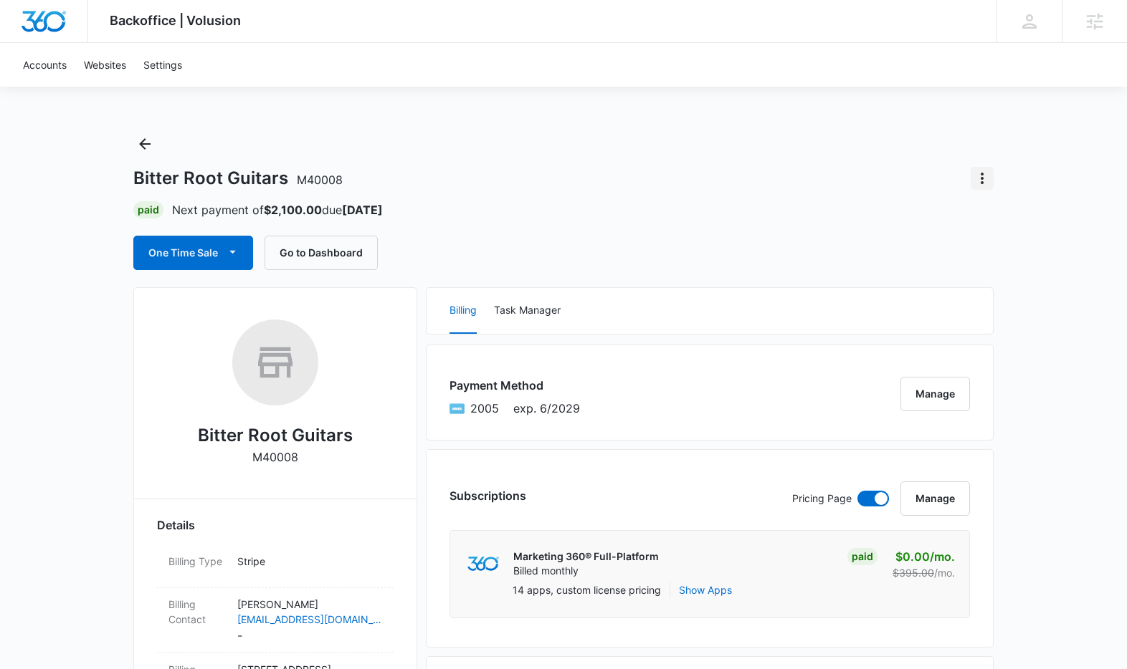
click at [983, 178] on icon "Actions" at bounding box center [981, 178] width 17 height 17
click at [990, 142] on div "Bitter Root Guitars M40008 Close Account Paid Next payment of $2,100.00 due [DA…" at bounding box center [563, 202] width 860 height 138
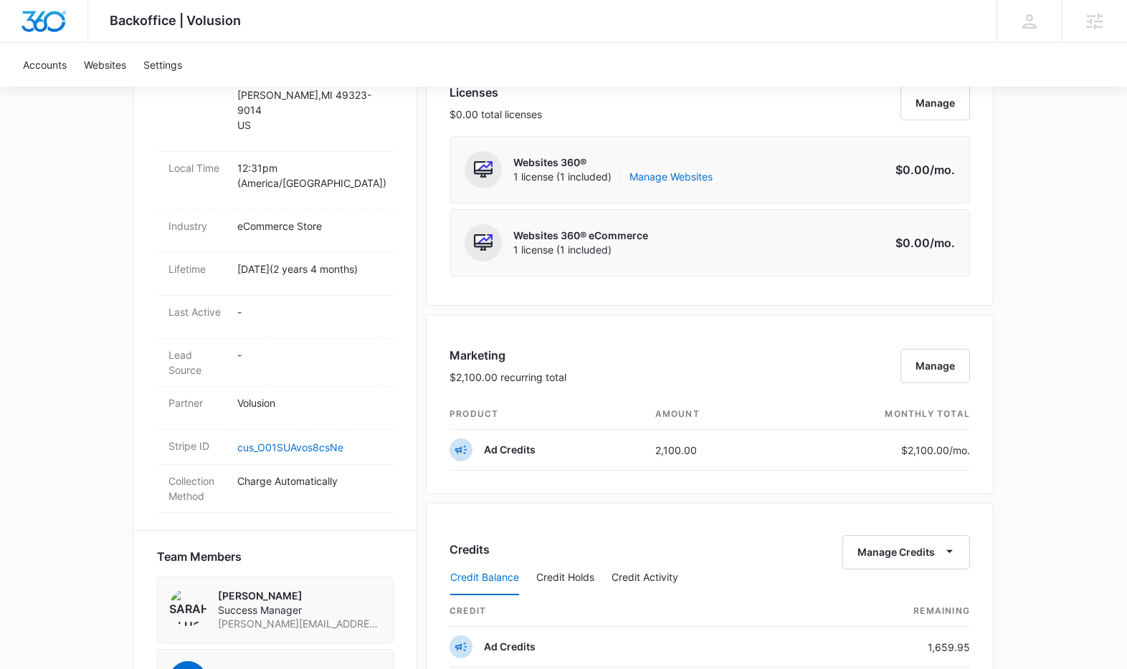
scroll to position [602, 0]
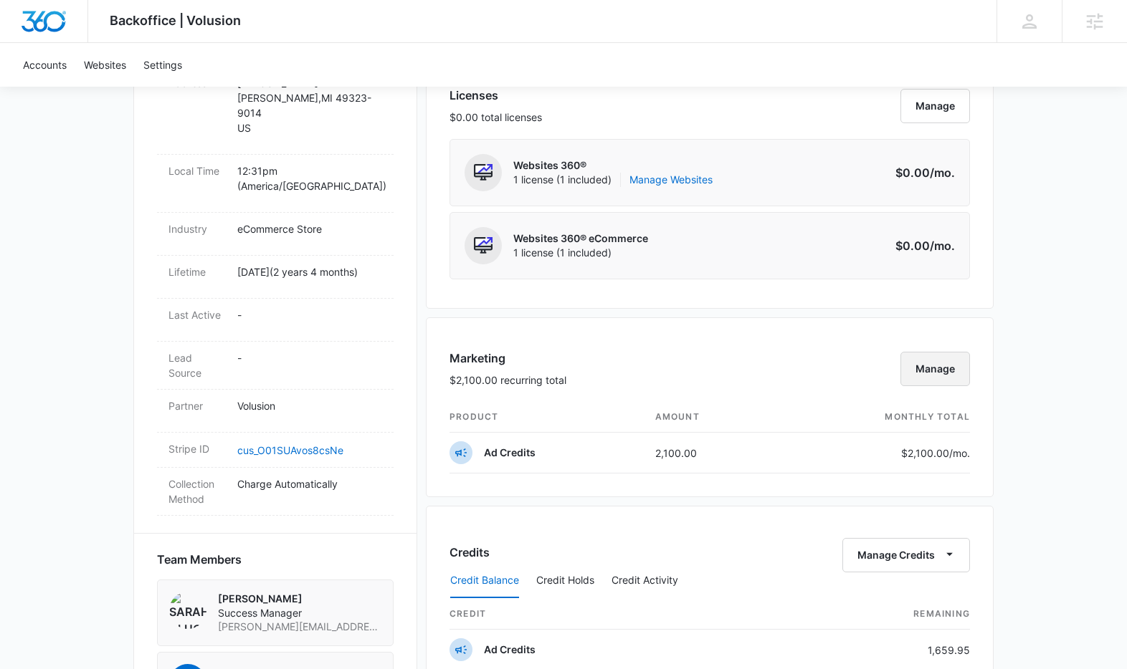
click at [934, 362] on button "Manage" at bounding box center [935, 369] width 70 height 34
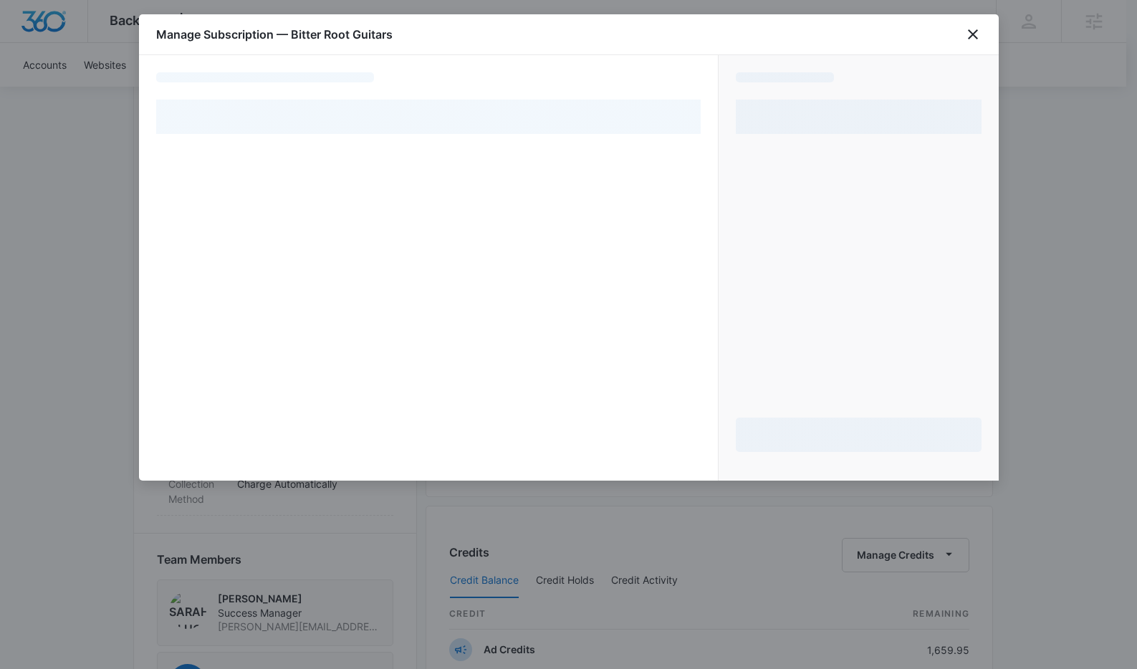
select select "pm_1NWQO4A4n8RTgNjUF3alobAh"
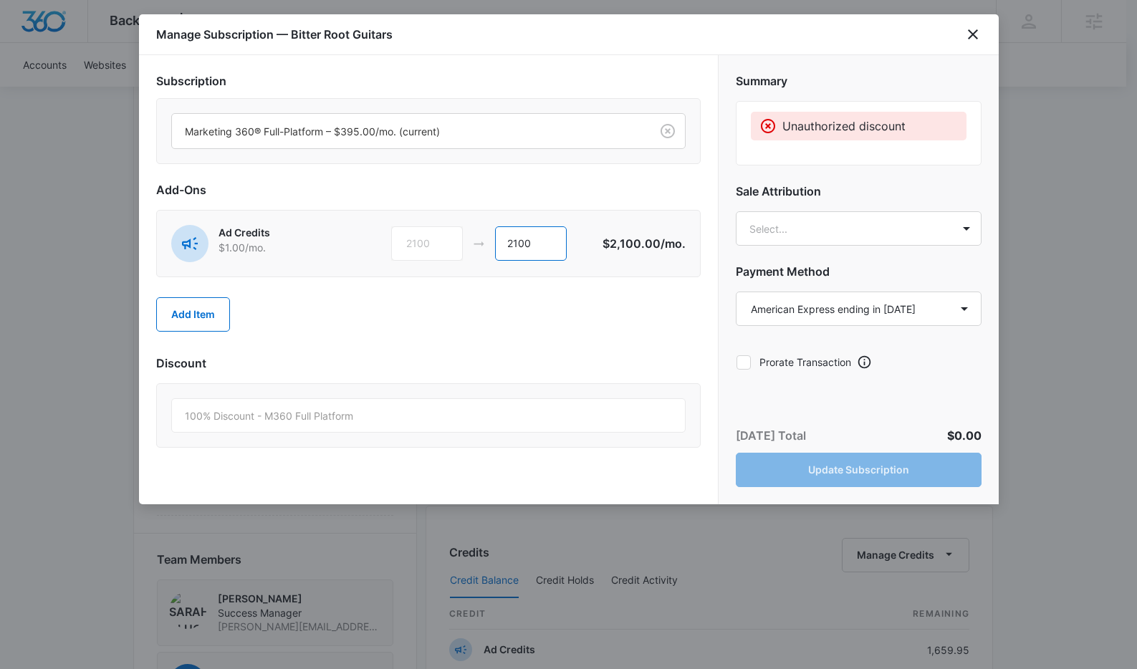
drag, startPoint x: 515, startPoint y: 244, endPoint x: 530, endPoint y: 244, distance: 15.1
click at [530, 244] on input "2100" at bounding box center [531, 243] width 72 height 34
type input "2825"
click at [973, 34] on icon "close" at bounding box center [973, 34] width 10 height 10
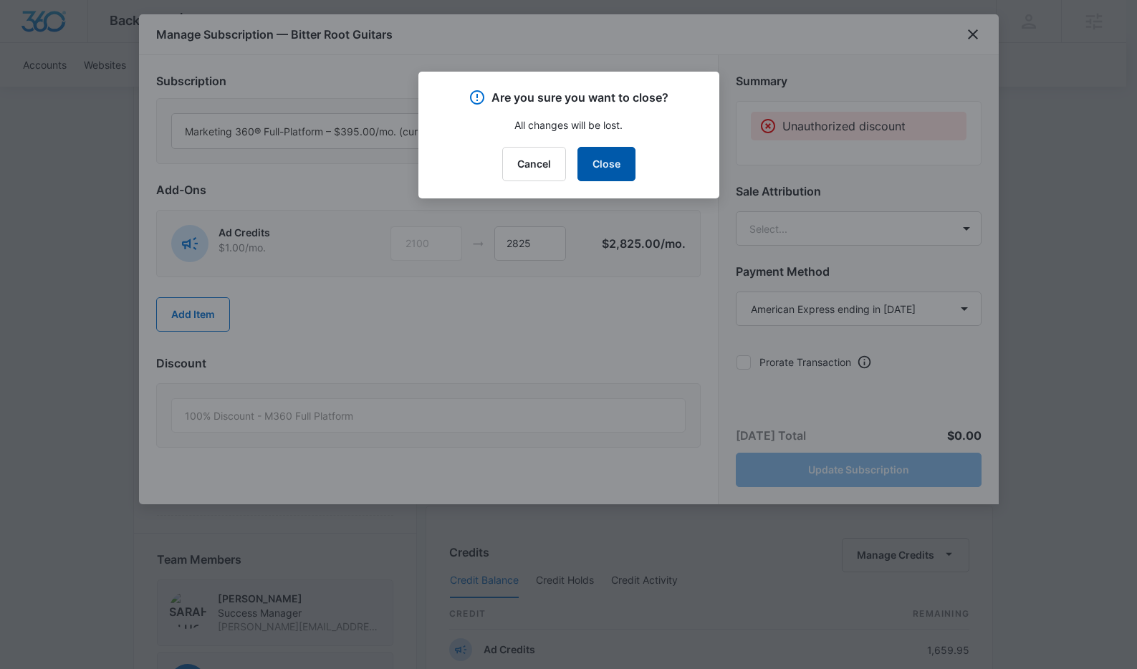
click at [629, 171] on button "Close" at bounding box center [607, 164] width 58 height 34
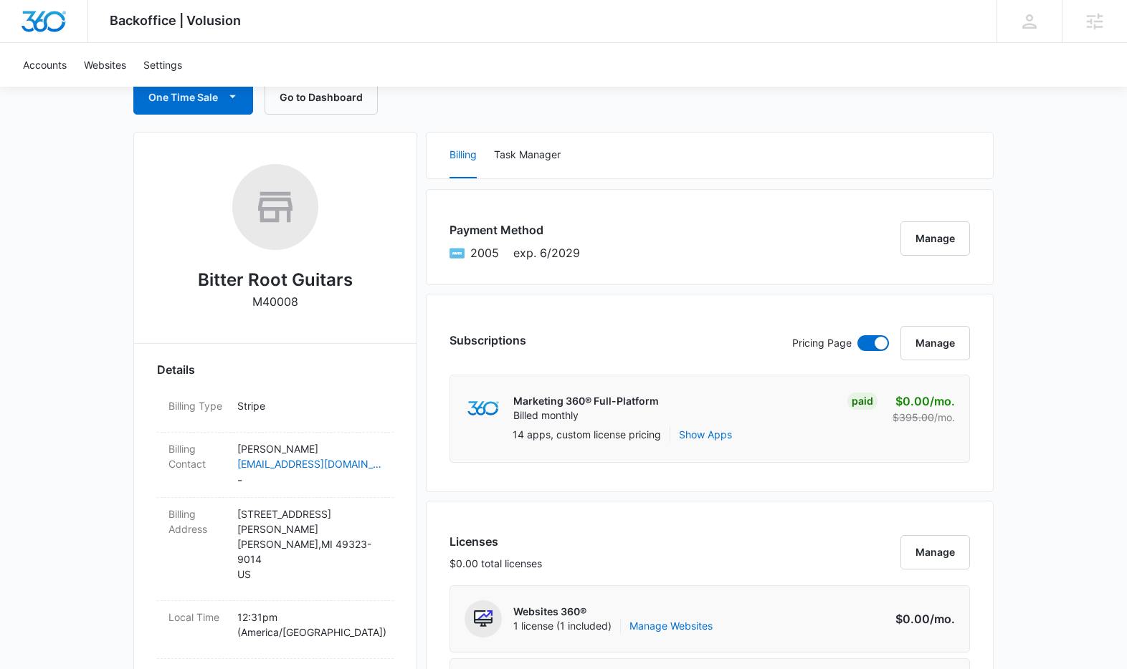
scroll to position [0, 0]
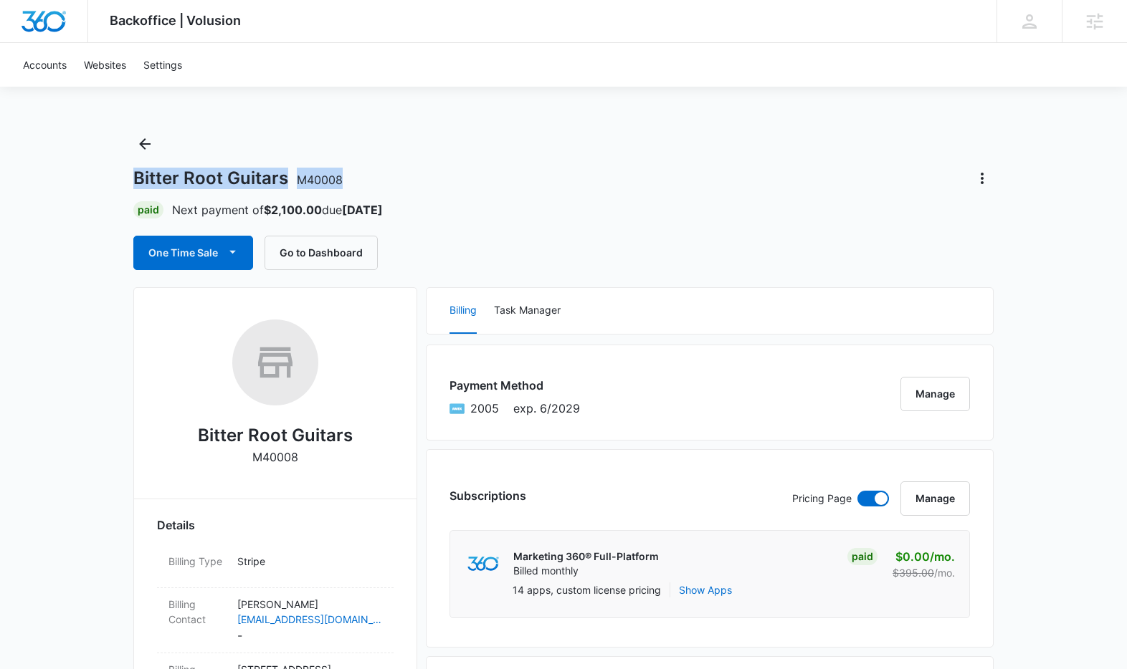
drag, startPoint x: 283, startPoint y: 177, endPoint x: 129, endPoint y: 177, distance: 154.1
copy h1 "Bitter Root Guitars M40008"
click at [502, 188] on div "Bitter Root Guitars M40008" at bounding box center [563, 178] width 860 height 23
